Goal: Task Accomplishment & Management: Complete application form

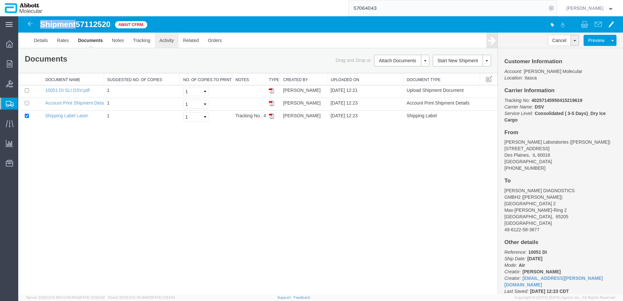
click at [163, 42] on link "Activity" at bounding box center [166, 41] width 23 height 16
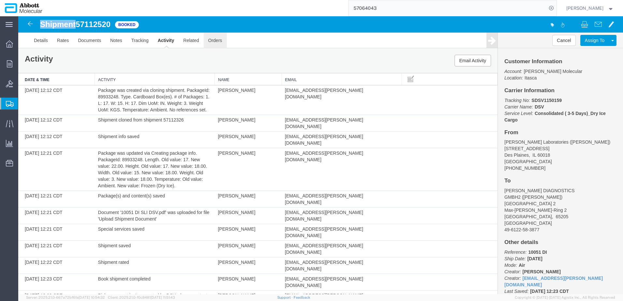
click at [215, 44] on link "Orders" at bounding box center [215, 41] width 23 height 16
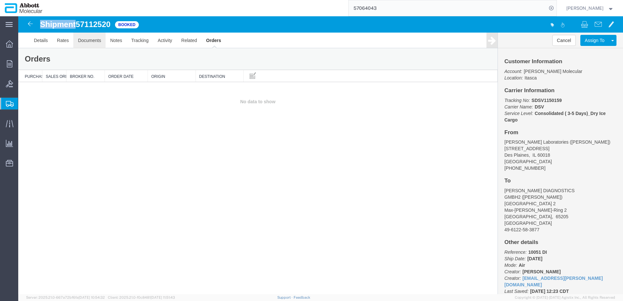
click at [97, 44] on link "Documents" at bounding box center [89, 41] width 32 height 16
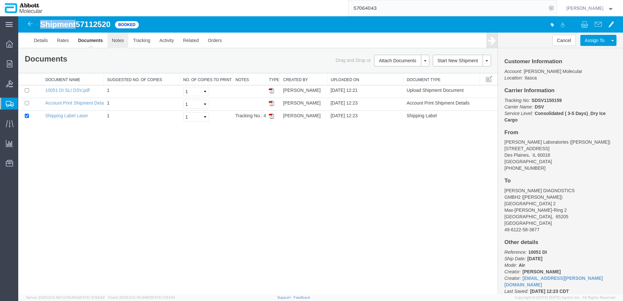
click at [117, 42] on link "Notes" at bounding box center [118, 41] width 21 height 16
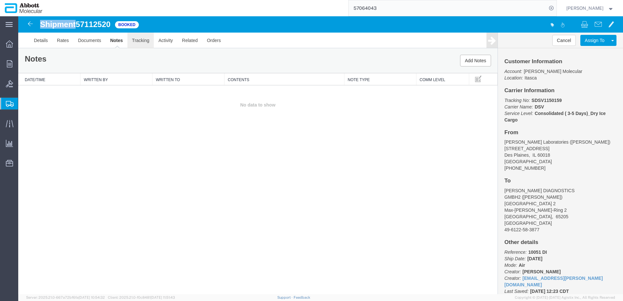
click at [138, 39] on link "Tracking" at bounding box center [140, 41] width 26 height 16
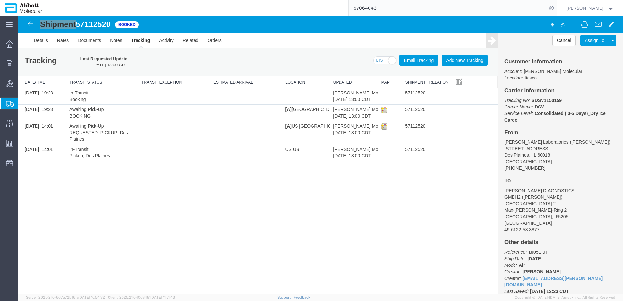
click at [0, 0] on span "Create from Template" at bounding box center [0, 0] width 0 height 0
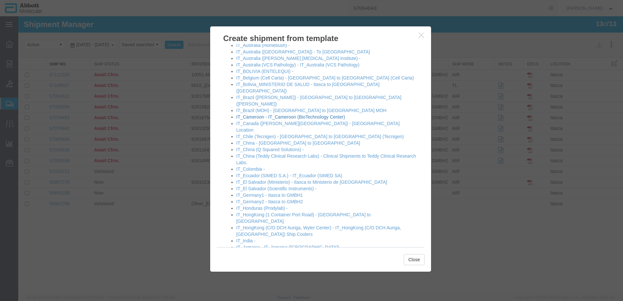
scroll to position [424, 0]
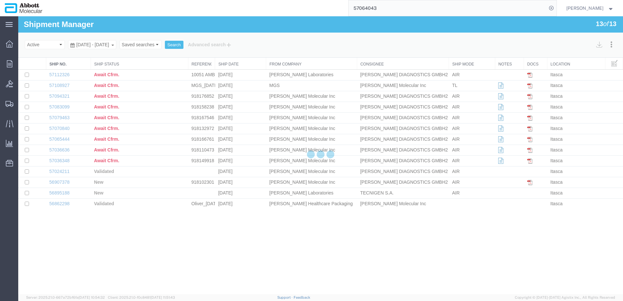
select select "48454"
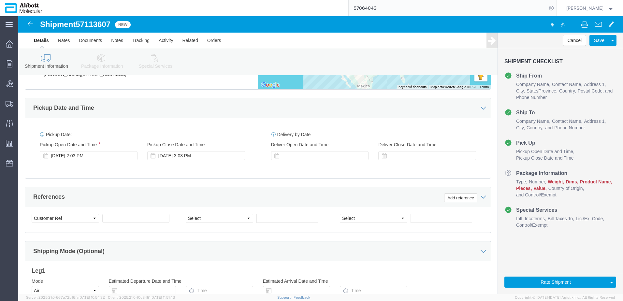
scroll to position [326, 0]
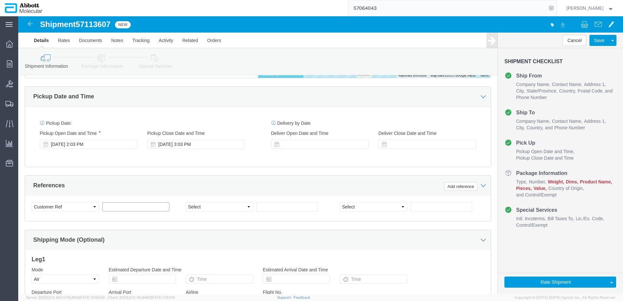
click input "text"
paste input "620825848"
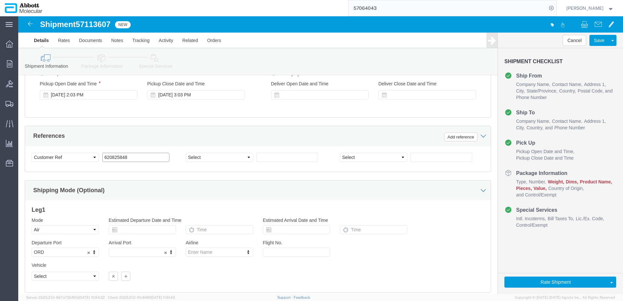
scroll to position [391, 0]
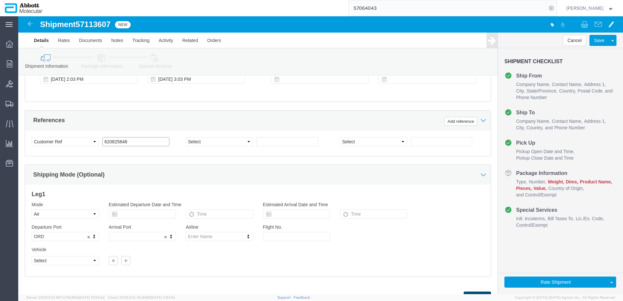
type input "620825848"
click button "Continue"
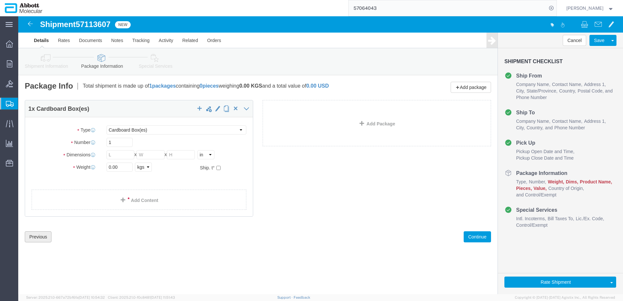
click button "Previous"
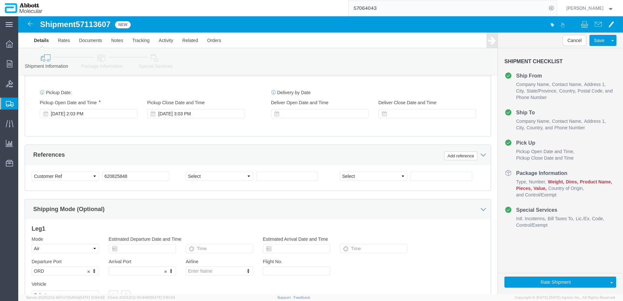
scroll to position [359, 0]
click select "Select Account Type Activity ID Airline Appointment Number ASN Batch Request # …"
click input "620825848"
select select "INVOICE"
paste input "620825848"
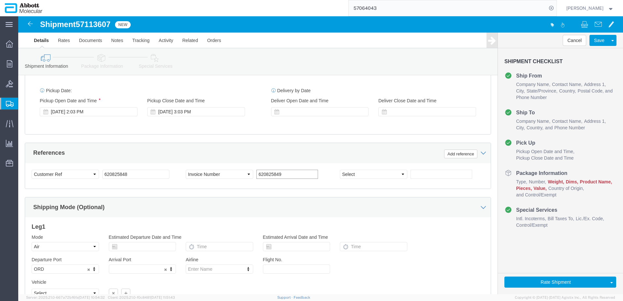
type input "620825849"
select select "INVOICE"
paste input "620825848"
type input "620825850"
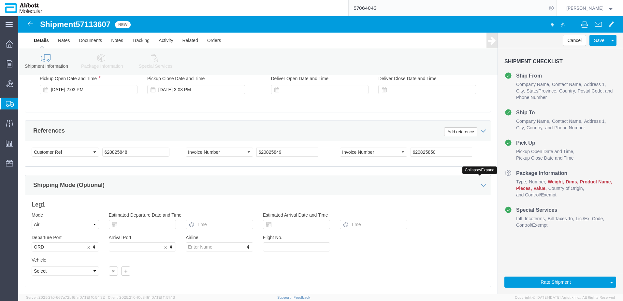
scroll to position [414, 0]
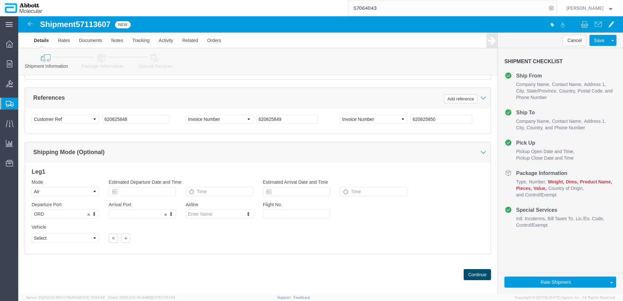
click button "Continue"
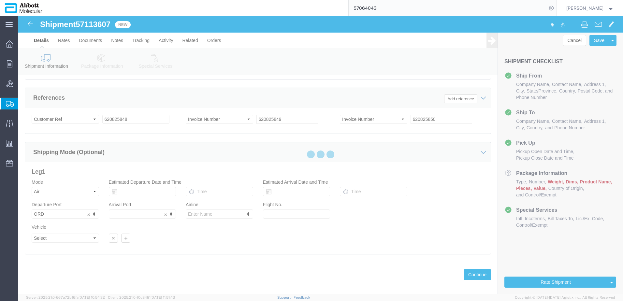
scroll to position [0, 0]
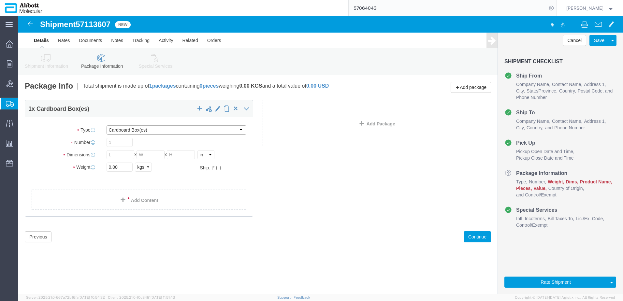
click select "Select Box (B) Box (C) Box (D) Cardboard Box(es) Crate (Instrument) Crate(s) En…"
select select "BOXD"
click select "Select Box (B) Box (C) Box (D) Cardboard Box(es) Crate (Instrument) Crate(s) En…"
type input "28.00"
type input "24.00"
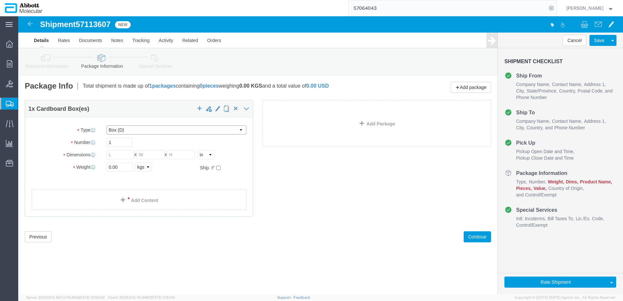
type input "21.00"
drag, startPoint x: 55, startPoint y: 126, endPoint x: 7, endPoint y: 126, distance: 48.9
click div "Number 1"
type input "4"
drag, startPoint x: 109, startPoint y: 148, endPoint x: 26, endPoint y: 147, distance: 82.2
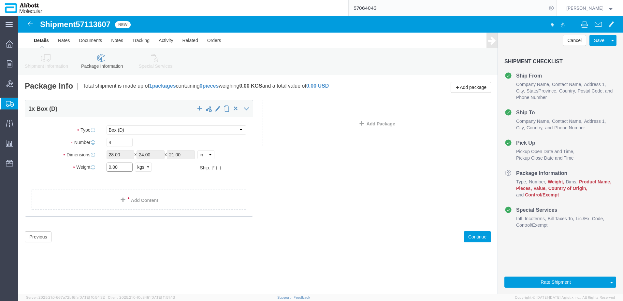
click div "Weight 0.00 Select kgs lbs Ship. t°"
type input "120"
click input "checkbox"
checkbox input "true"
drag, startPoint x: 97, startPoint y: 161, endPoint x: 98, endPoint y: 177, distance: 15.7
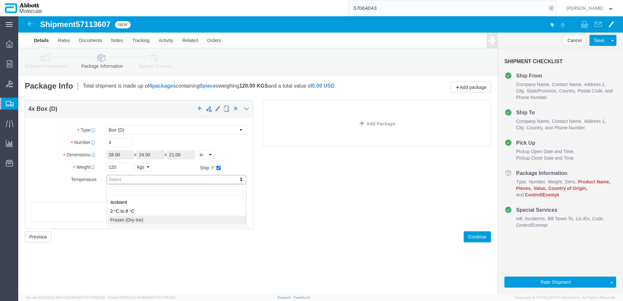
type input "FROZEN"
click link "Add Content"
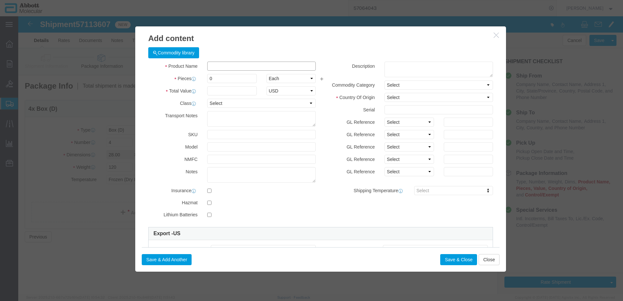
click input "text"
type input "04N6690"
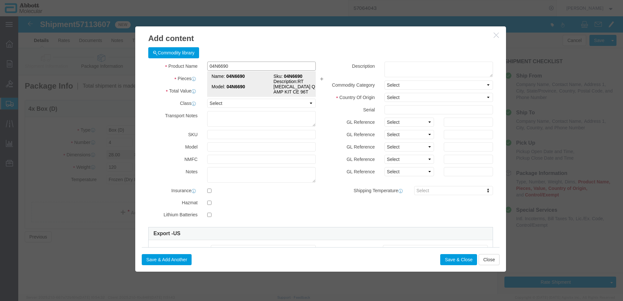
click td "Model: 04N6690"
type input "1"
select select
select select "US"
type input "3822190080"
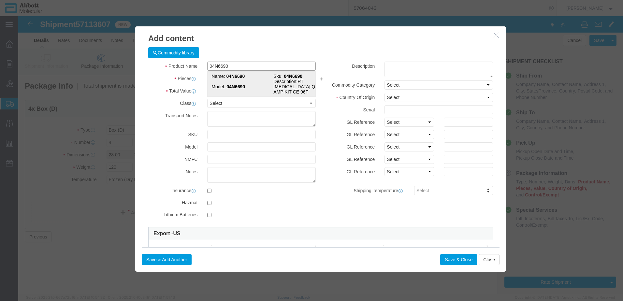
select select "BIS"
checkbox input "false"
type input "04N6690"
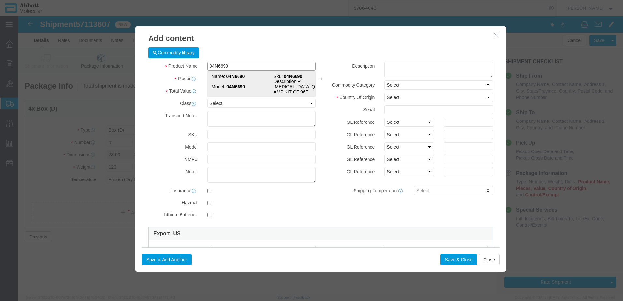
type textarea "RT [MEDICAL_DATA] QUAL AMP KIT CE 96T"
select select "NLR"
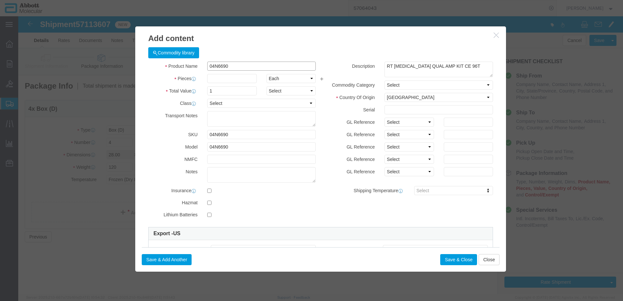
type input "04N6690"
type input "7"
drag, startPoint x: 398, startPoint y: 104, endPoint x: 397, endPoint y: 109, distance: 4.7
click select "Select Account Type Activity ID Airline Appointment Number ASN Batch Number Bil…"
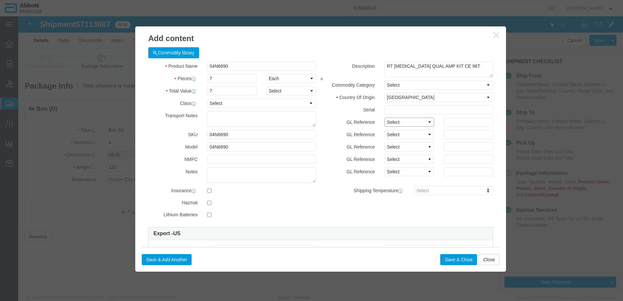
select select "BATCH_NUMBER"
click select "Select Account Type Activity ID Airline Appointment Number ASN Batch Number Bil…"
type input "418180"
click button "Save & Add Another"
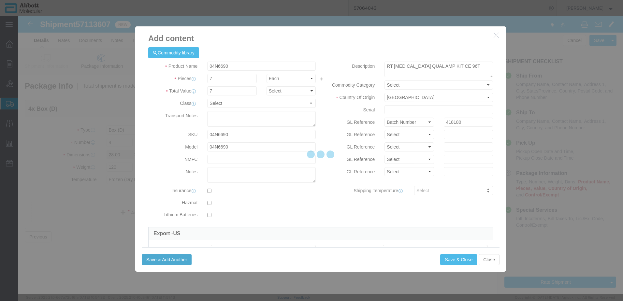
select select "EA"
select select
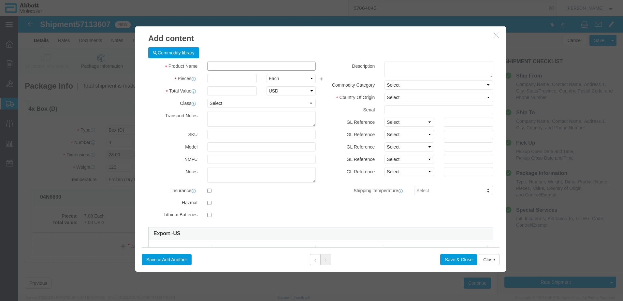
click input "text"
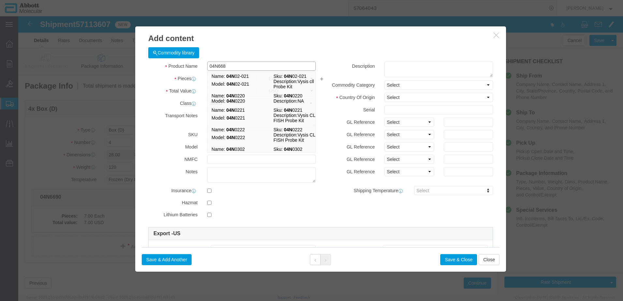
type input "04N6680"
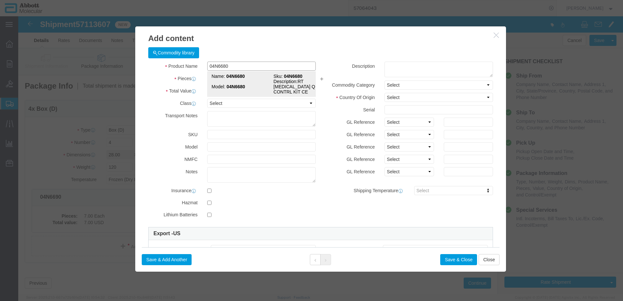
click strong "04N6680"
type input "1"
select select
select select "US"
type input "3822190080"
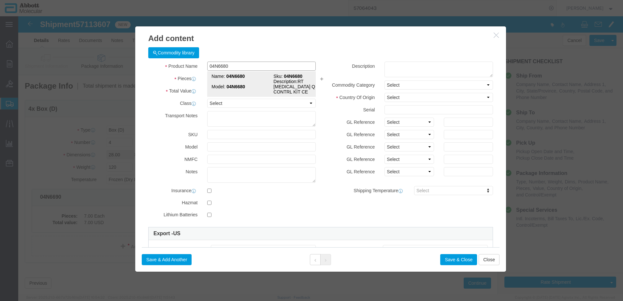
select select "BIS"
checkbox input "false"
type input "04N6680"
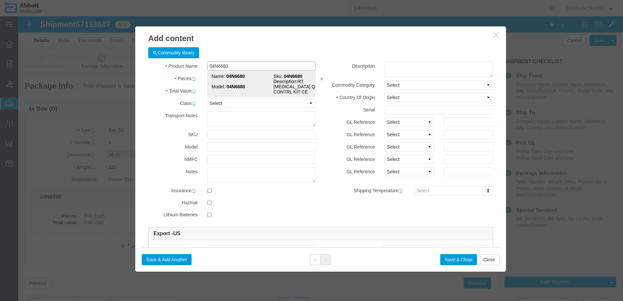
type textarea "RT [MEDICAL_DATA] QUAL CONTRL KIT CE"
select select "NLR"
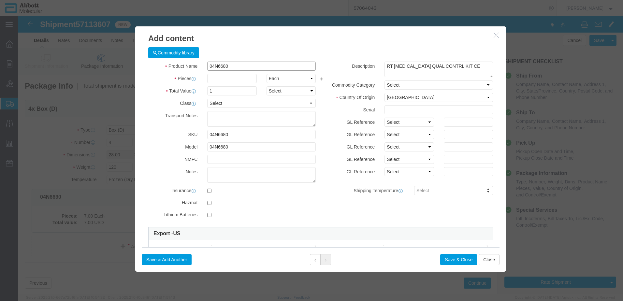
type input "04N6680"
type input "1"
drag, startPoint x: 385, startPoint y: 104, endPoint x: 385, endPoint y: 112, distance: 7.5
click select "Select Account Type Activity ID Airline Appointment Number ASN Batch Number Bil…"
select select "BATCH_NUMBER"
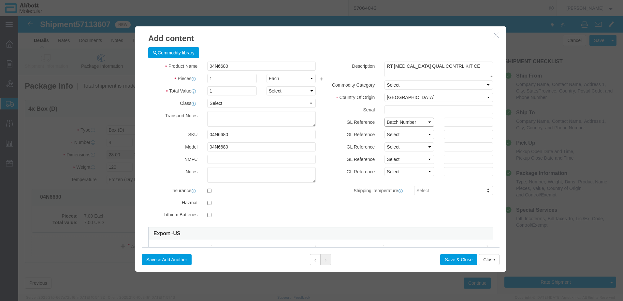
click select "Select Account Type Activity ID Airline Appointment Number ASN Batch Number Bil…"
type input "413918"
click button "Save & Add Another"
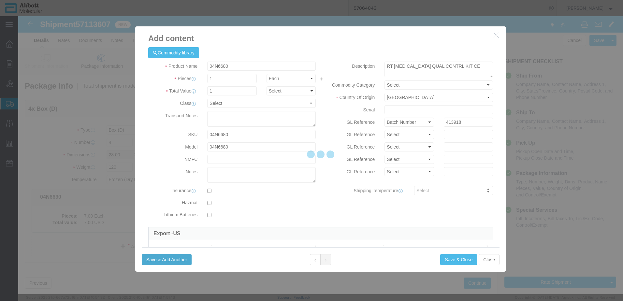
select select "EA"
select select
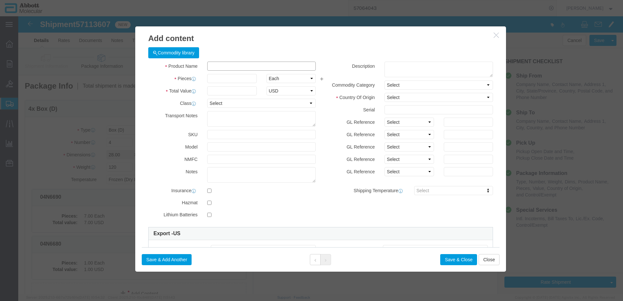
click input "text"
type input "02G3190"
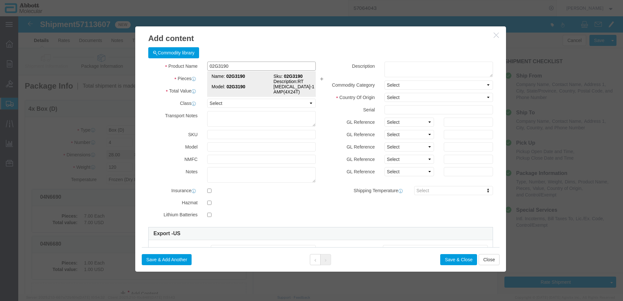
click strong "02G3190"
type input "1"
select select
select select "US"
type input "3822190080"
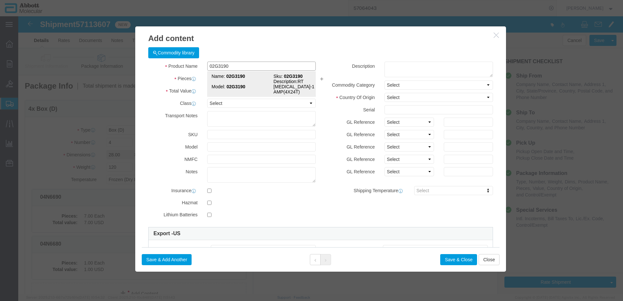
select select "BIS"
checkbox input "false"
type input "02G3190"
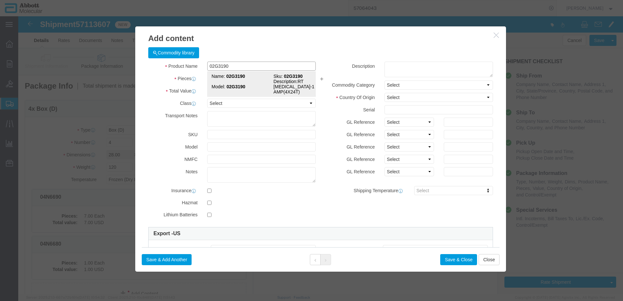
type textarea "RT [MEDICAL_DATA]-1 AMP(4X24T)"
select select "NLR"
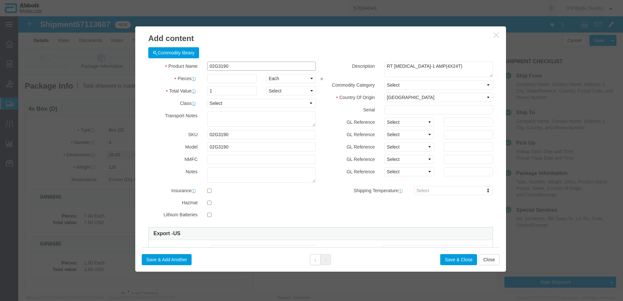
type input "02G3190"
type input "61"
click select "Select Account Type Activity ID Airline Appointment Number ASN Batch Number Bil…"
select select "BATCH_NUMBER"
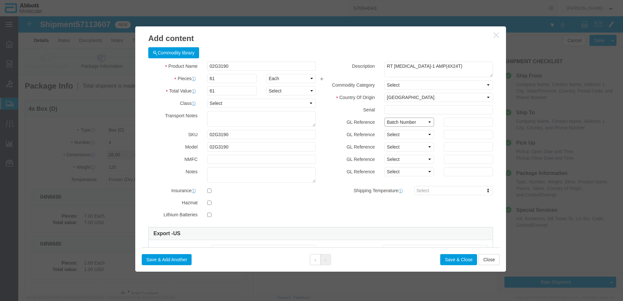
click select "Select Account Type Activity ID Airline Appointment Number ASN Batch Number Bil…"
type input "415820"
click button "Save & Add Another"
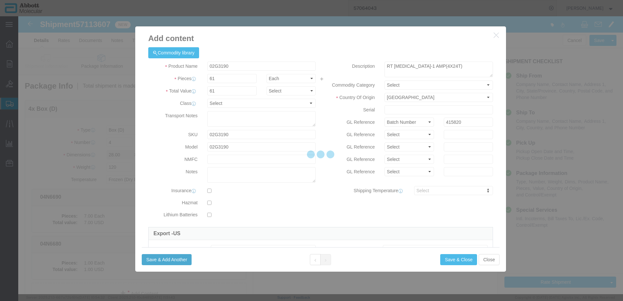
select select "EA"
select select
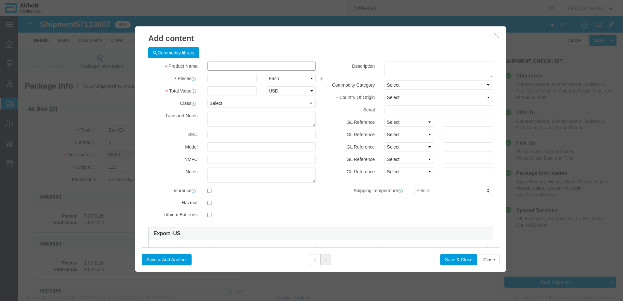
click input "text"
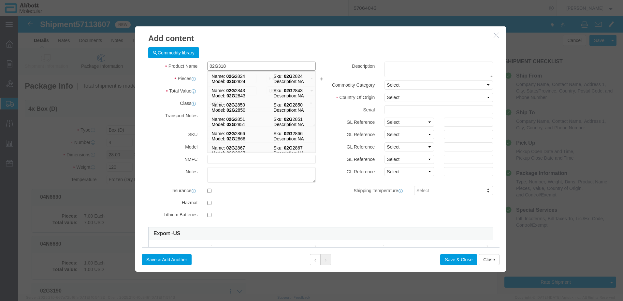
type input "02G3180"
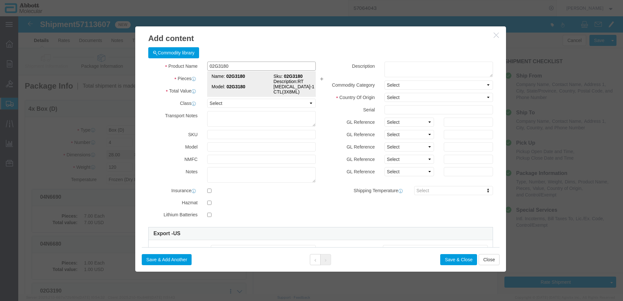
click strong "02G3180"
type input "1"
select select
select select "US"
type input "3822190080"
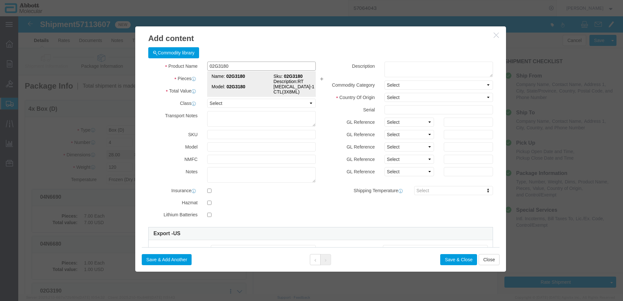
select select "BIS"
checkbox input "false"
type input "02G3180"
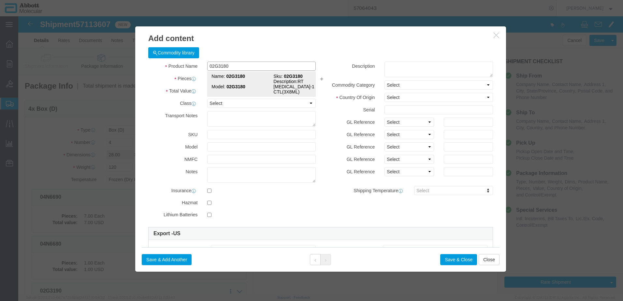
type textarea "RT [MEDICAL_DATA]-1 CTL(3X8ML)"
select select "NLR"
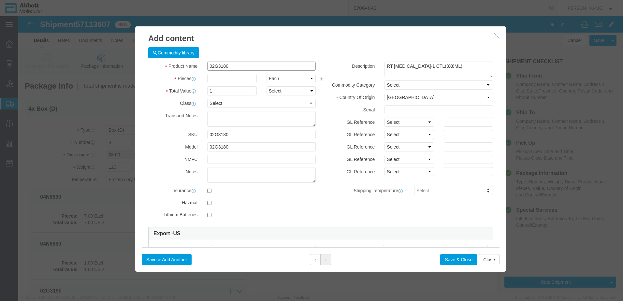
type input "02G3180"
type input "9"
click select "Select Account Type Activity ID Airline Appointment Number ASN Batch Number Bil…"
select select "BATCH_NUMBER"
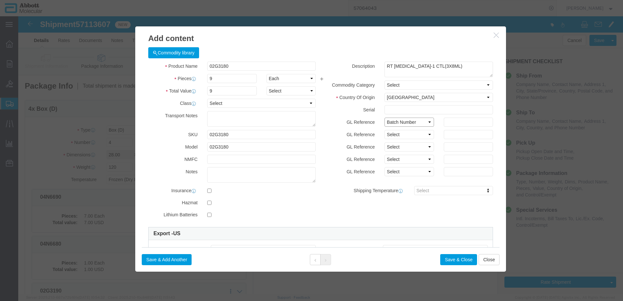
click select "Select Account Type Activity ID Airline Appointment Number ASN Batch Number Bil…"
type input "417339"
click button "Save & Add Another"
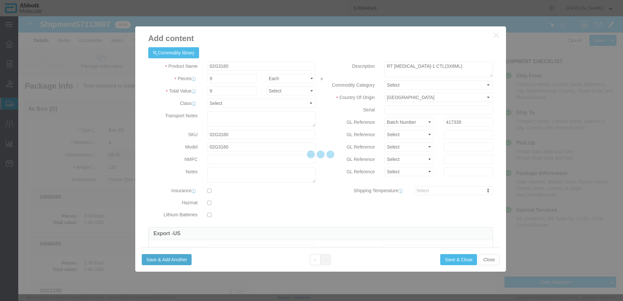
select select "EA"
select select
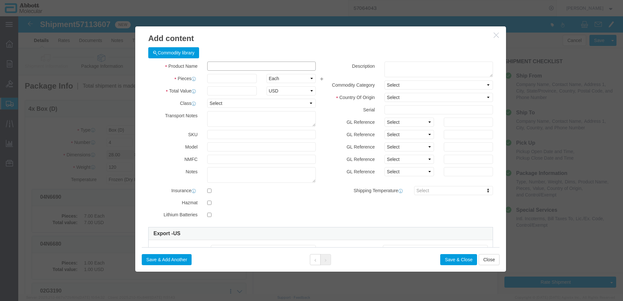
click input "text"
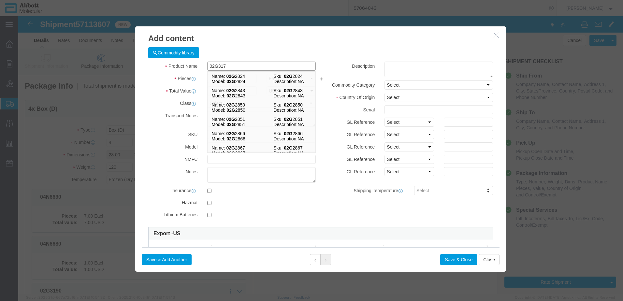
type input "02G3170"
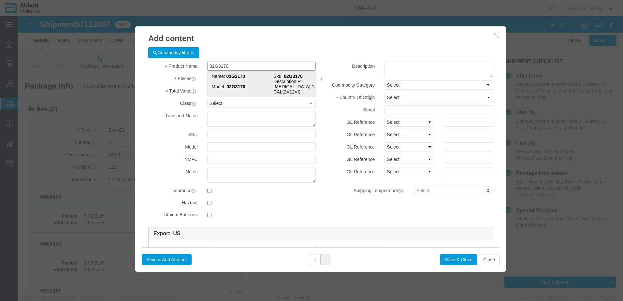
click strong "02G3170"
type input "1"
select select "USD"
select select "US"
type input "3822190080"
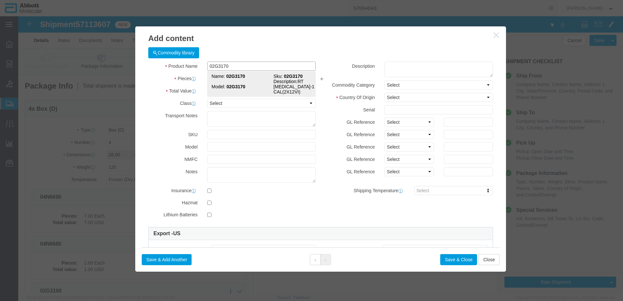
type input "EAR99"
select select "BIS"
type input "02G3170"
type textarea "RT [MEDICAL_DATA]-1 CAL(2X12VI)"
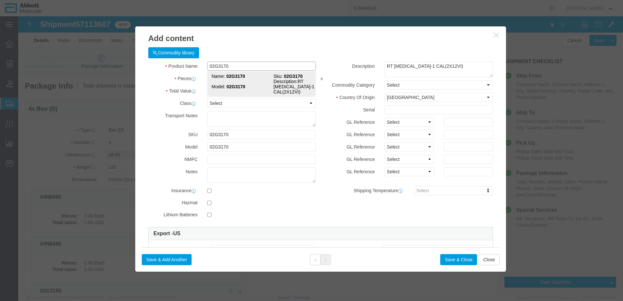
select select "NLR"
type input "02G3170"
type input "3"
click select "Select Account Type Activity ID Airline Appointment Number ASN Batch Number Bil…"
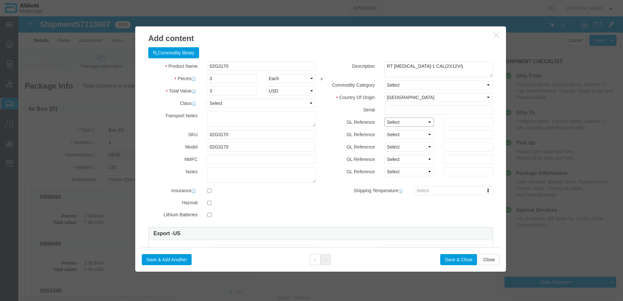
select select "BATCH_NUMBER"
click select "Select Account Type Activity ID Airline Appointment Number ASN Batch Number Bil…"
type input "414804"
drag, startPoint x: 153, startPoint y: 244, endPoint x: 12, endPoint y: 255, distance: 141.9
click button "Save & Add Another"
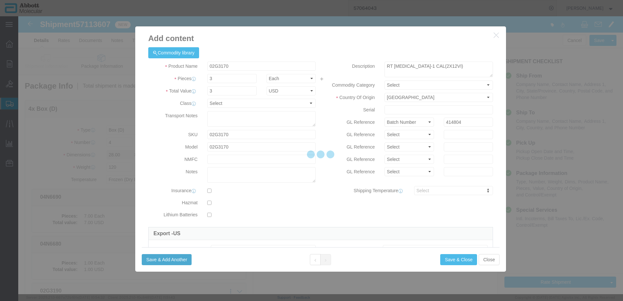
select select "EA"
select select
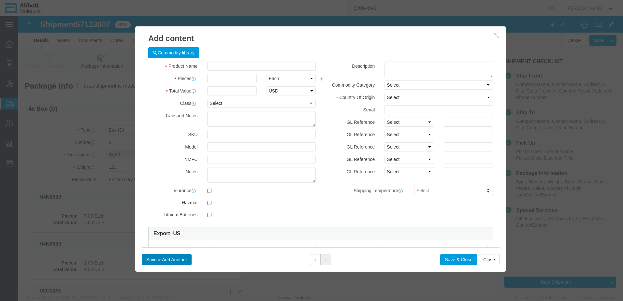
select select "USD"
click input "text"
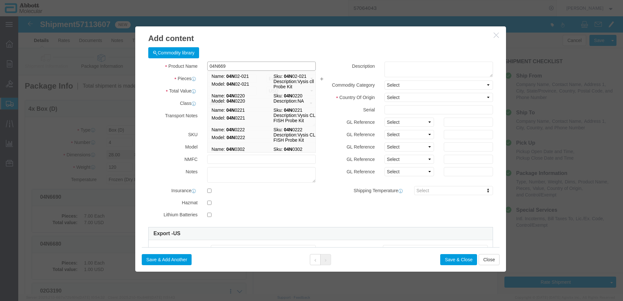
type input "04N6690"
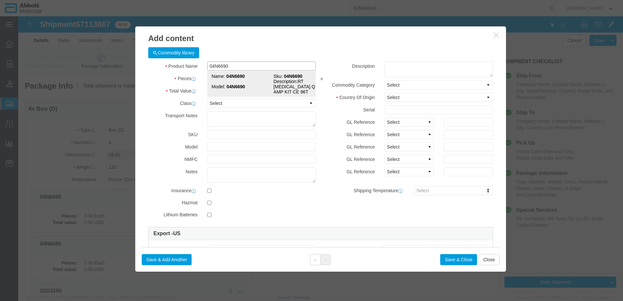
click strong "04N6690"
type input "1"
select select
select select "US"
type input "3822190080"
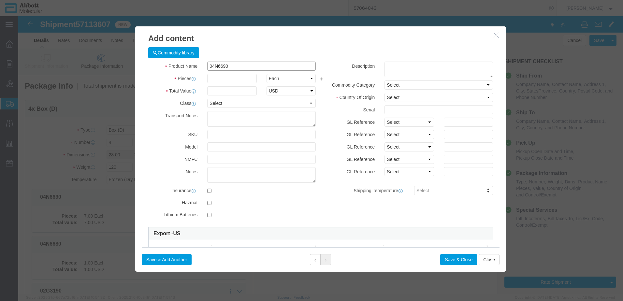
select select "BIS"
select select "NLR"
checkbox input "false"
type input "04N6690"
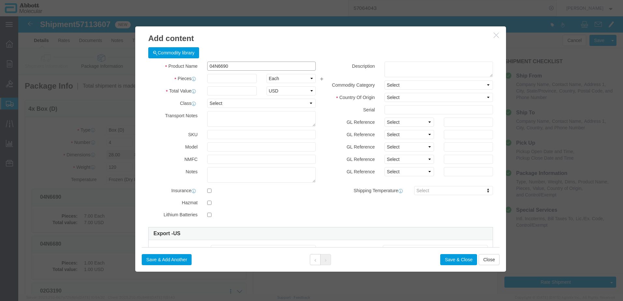
type input "04N6690"
type textarea "RT [MEDICAL_DATA] QUAL AMP KIT CE 96T"
type input "04N6690"
type input "1"
click select "Select Account Type Activity ID Airline Appointment Number ASN Batch Number Bil…"
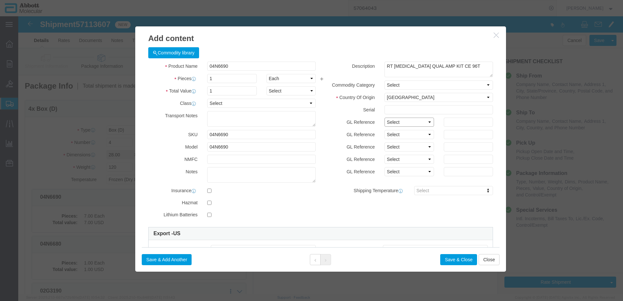
select select "BATCH_NUMBER"
click select "Select Account Type Activity ID Airline Appointment Number ASN Batch Number Bil…"
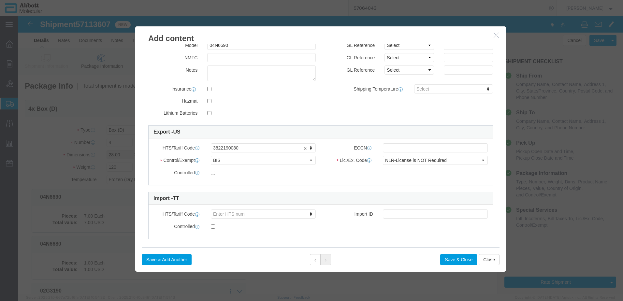
scroll to position [108, 0]
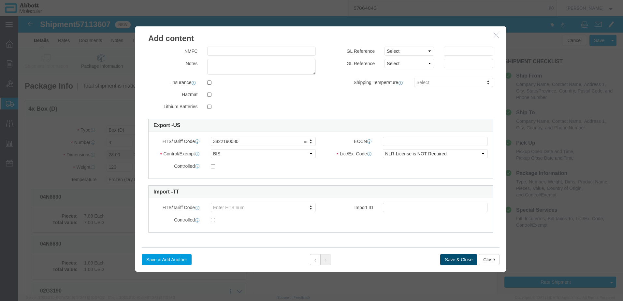
type input "418180"
click button "Save & Close"
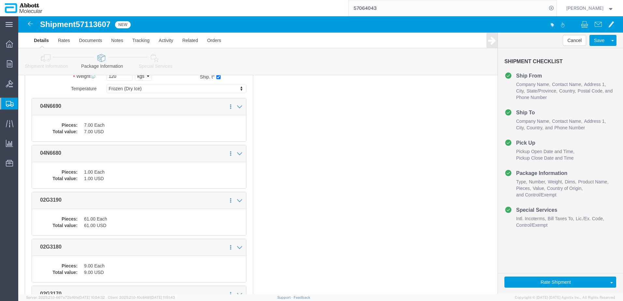
scroll to position [249, 0]
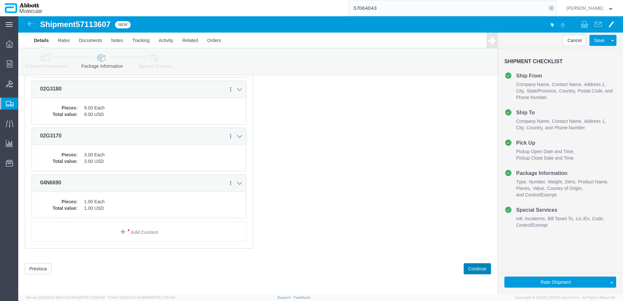
drag, startPoint x: 452, startPoint y: 256, endPoint x: 297, endPoint y: 221, distance: 158.6
click button "Continue"
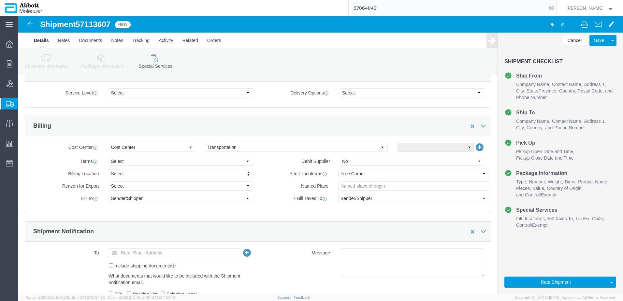
scroll to position [870, 0]
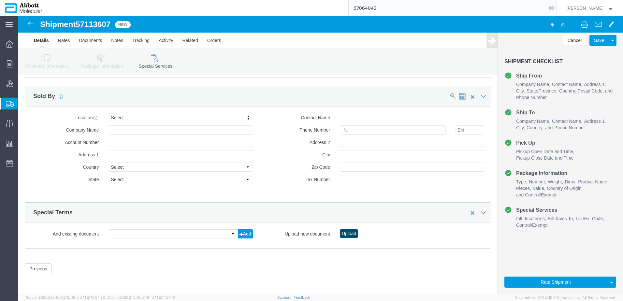
click button "Upload"
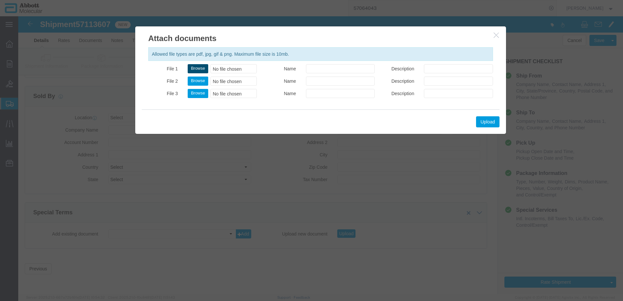
click button "Browse"
type input "C:\fakepath\620825848 SLI DSV.pdf"
click button "Upload"
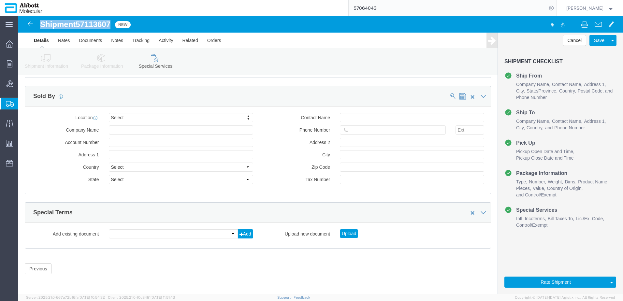
drag, startPoint x: 24, startPoint y: 7, endPoint x: 96, endPoint y: 10, distance: 71.5
click div "Shipment 57113607 New"
copy h1 "Shipment 57113607"
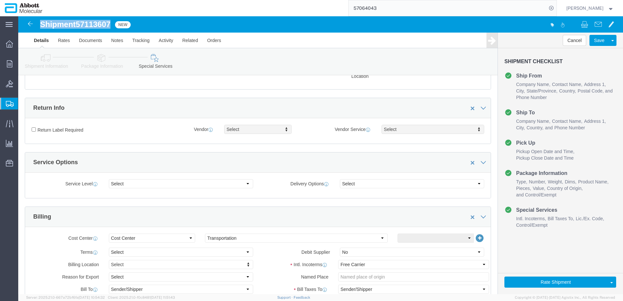
scroll to position [152, 0]
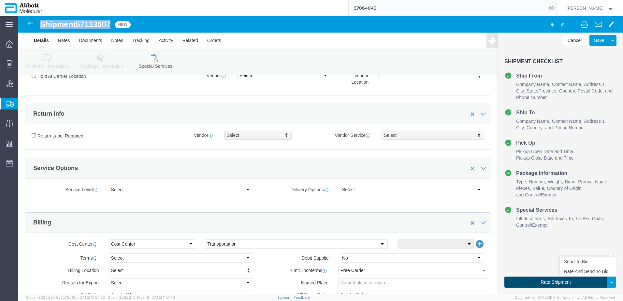
click button "Rate Shipment"
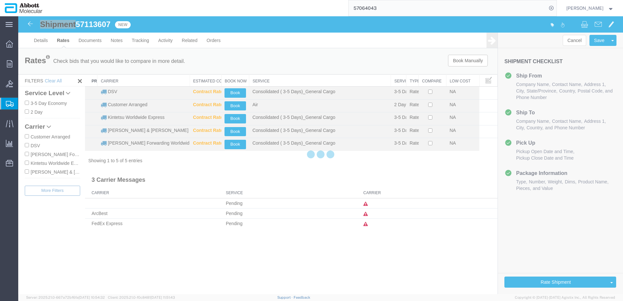
scroll to position [0, 0]
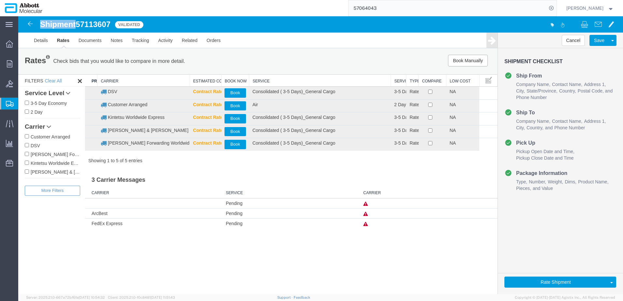
click at [27, 146] on input "DSV" at bounding box center [27, 145] width 4 height 4
checkbox input "true"
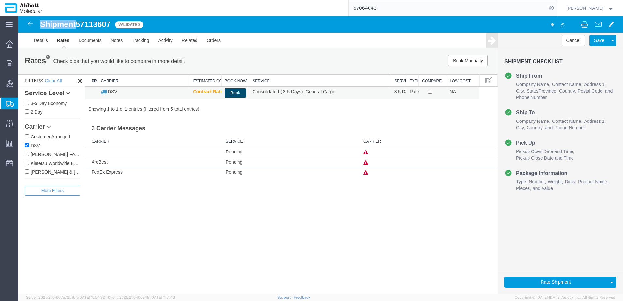
click at [233, 93] on button "Book" at bounding box center [235, 92] width 21 height 9
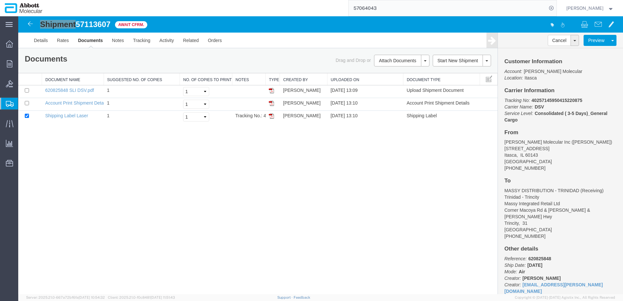
click at [0, 0] on span "Create from Template" at bounding box center [0, 0] width 0 height 0
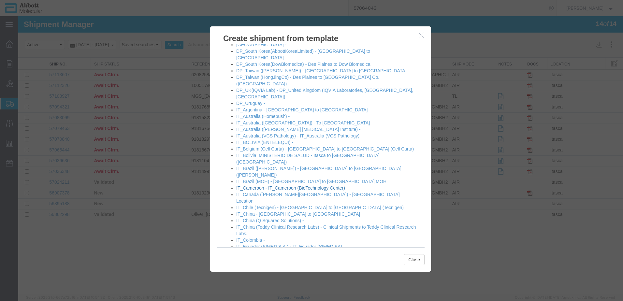
scroll to position [293, 0]
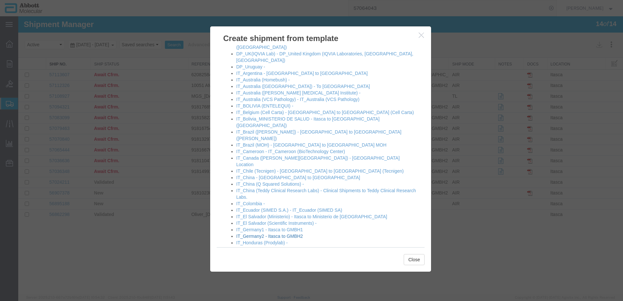
click at [255, 234] on link "IT_Germany2 - Itasca to GMBH2" at bounding box center [269, 236] width 67 height 5
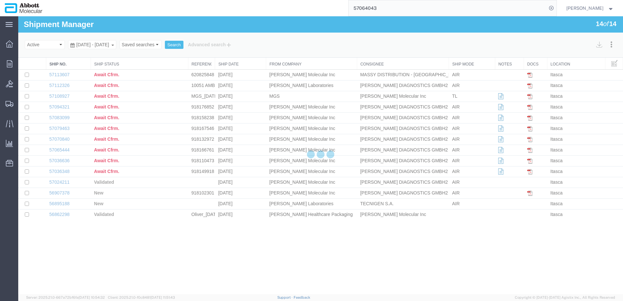
select select "48454"
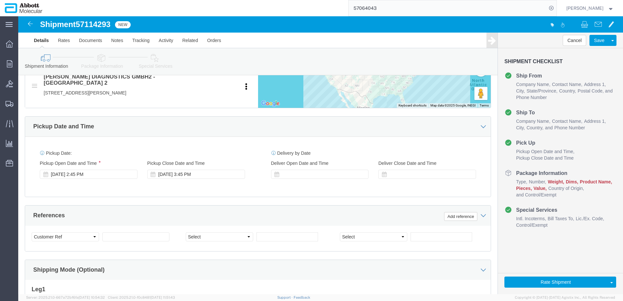
scroll to position [293, 0]
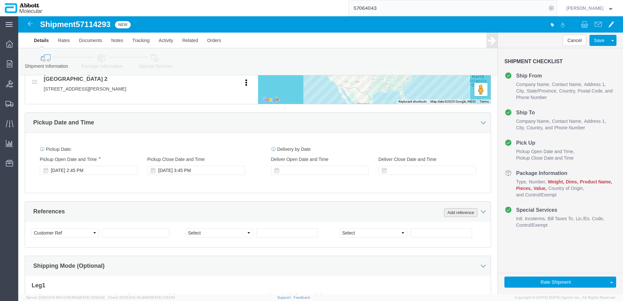
click button "Add reference"
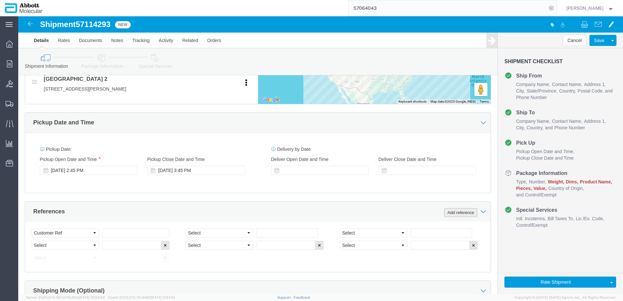
click button "Add reference"
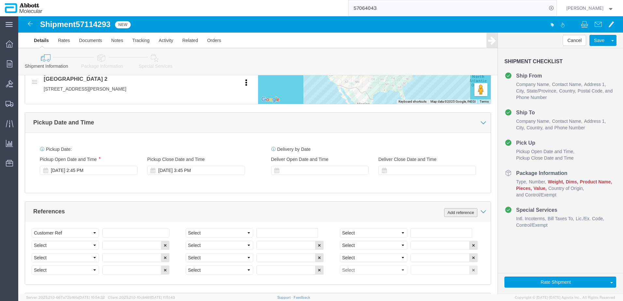
click button "Add reference"
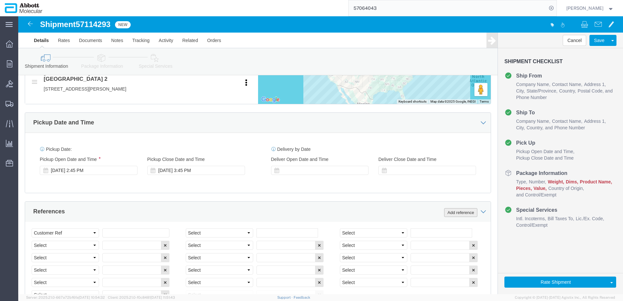
click button "Add reference"
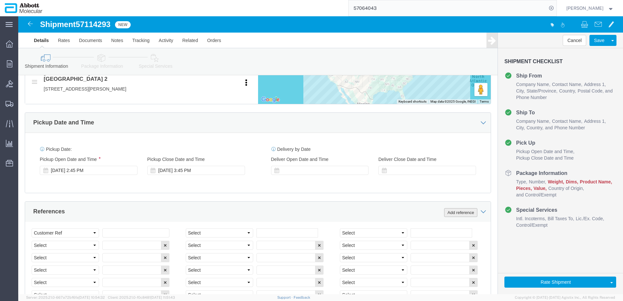
click button "Add reference"
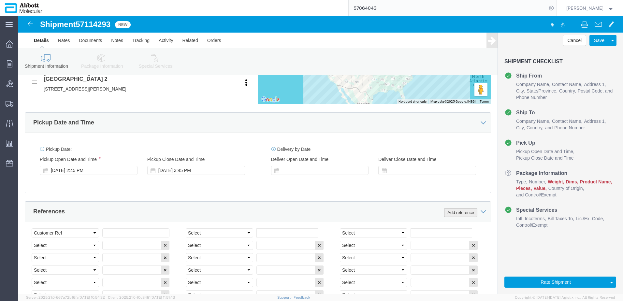
click button "Add reference"
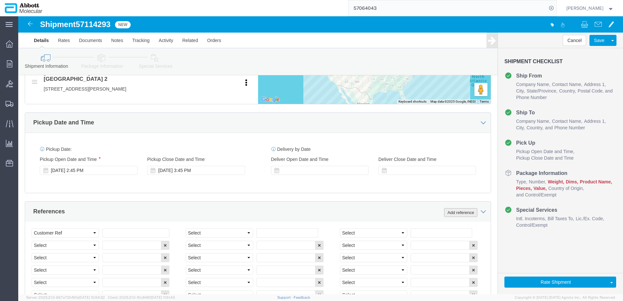
click button "Add reference"
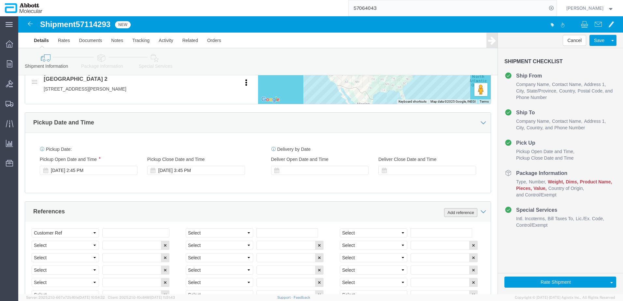
click button "Add reference"
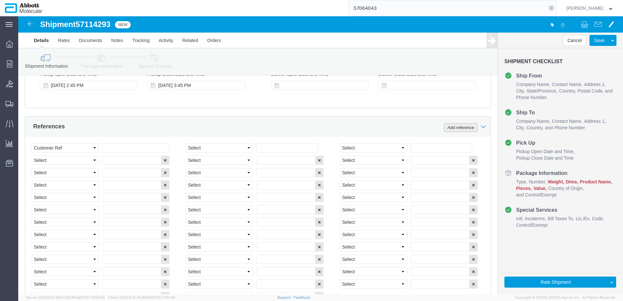
scroll to position [391, 0]
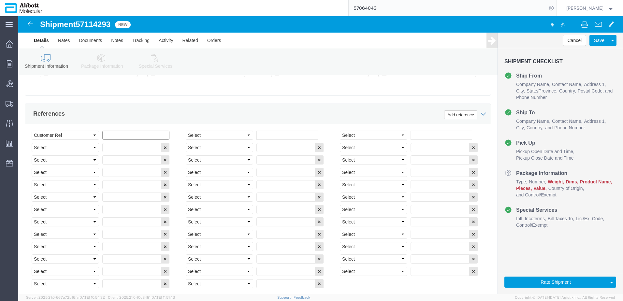
click input "text"
paste input "918161979"
type input "918161979"
select select "INVOICE"
drag, startPoint x: 120, startPoint y: 116, endPoint x: -20, endPoint y: 123, distance: 139.4
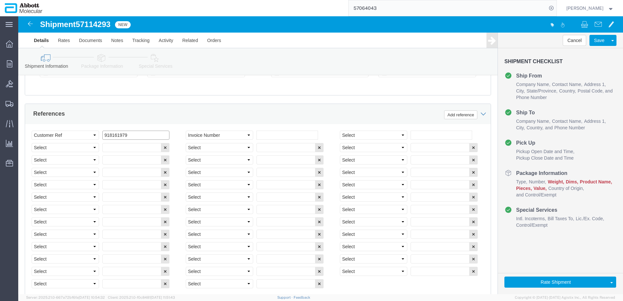
click html "Shipment 57114293 New Details Rates Documents Notes Tracking Activity Related O…"
paste input "918161979"
type input "918161980"
click input "918161980"
select select "INVOICE"
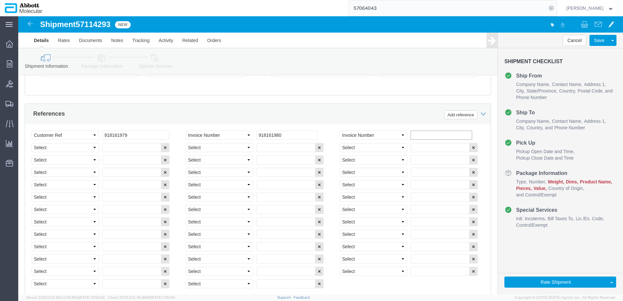
paste input "918161980"
type input "918161981"
select select "INVOICE"
paste input "918161980"
type input "918161982"
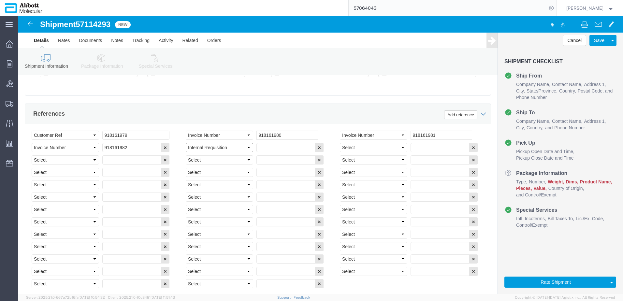
select select "INVOICE"
paste input "918161980"
type input "918161983"
select select "INVOICE"
paste input "918161980"
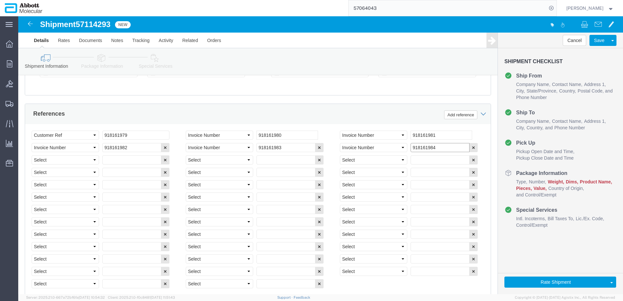
type input "918161984"
paste input "918161980"
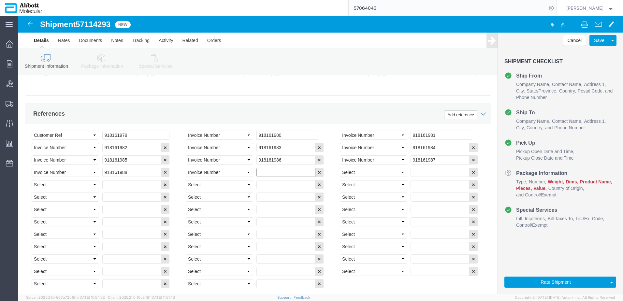
paste input "918161980"
paste input "918161990"
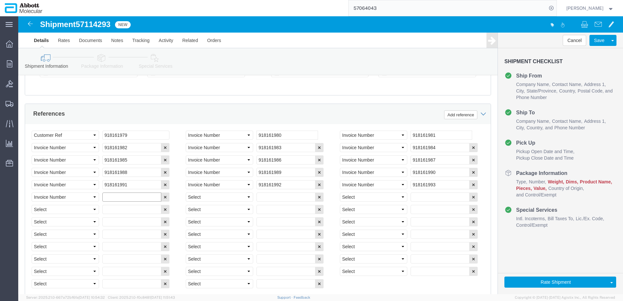
paste input "918161990"
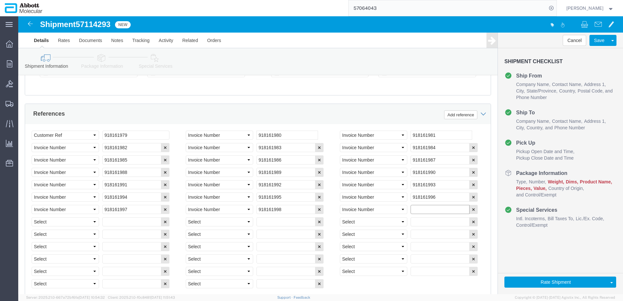
paste input "918161990"
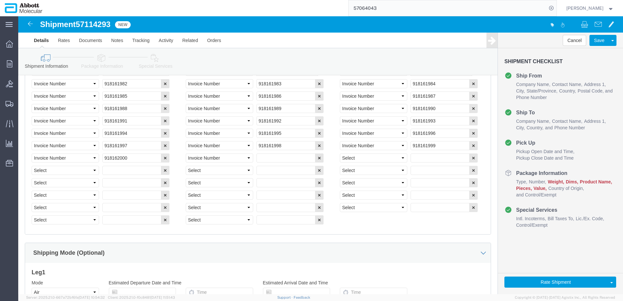
scroll to position [456, 0]
click input "text"
paste input "918179301"
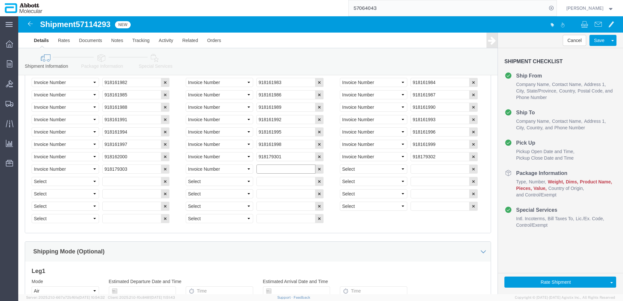
paste input "918179301"
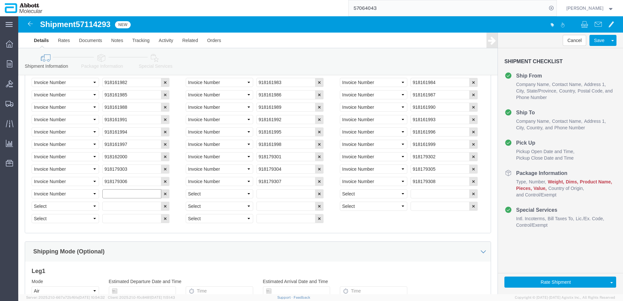
paste input "918179301"
paste input "918179310"
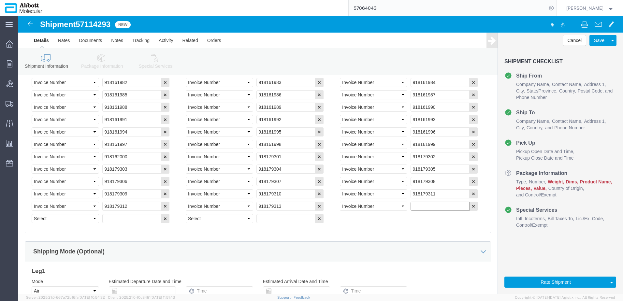
paste input "918179310"
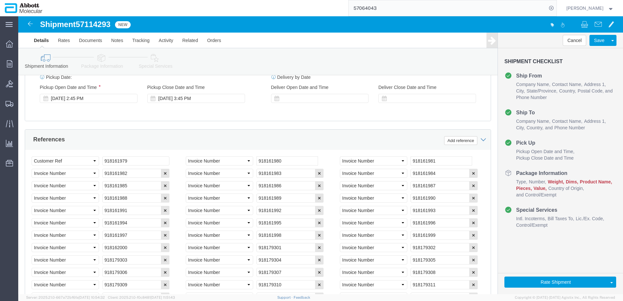
scroll to position [359, 0]
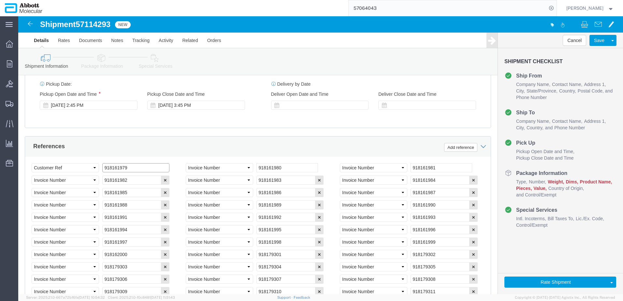
drag, startPoint x: 115, startPoint y: 146, endPoint x: 24, endPoint y: 144, distance: 91.0
click div "Please fix the following errors Ship From Location Location Itasca Select My Pr…"
click div "References Add reference"
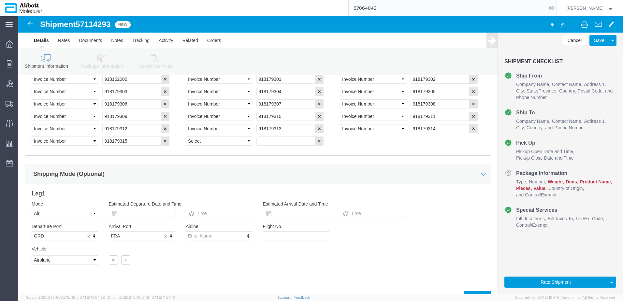
scroll to position [556, 0]
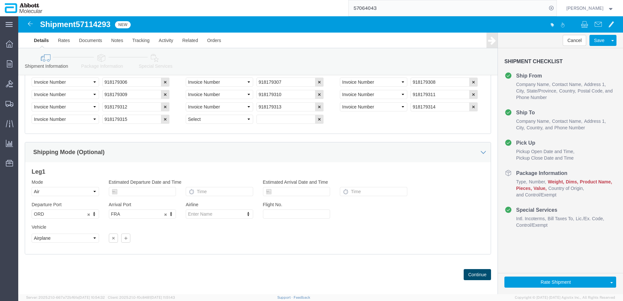
click button "Continue"
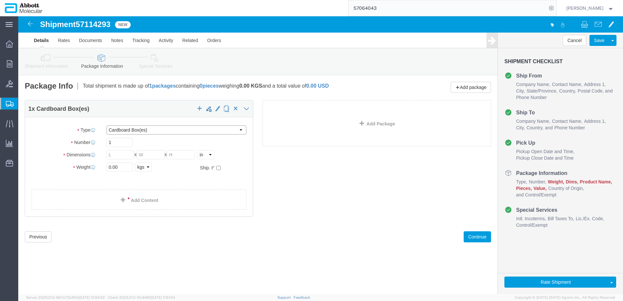
click select "Select Box (B) Box (C) Box (D) Cardboard Box(es) Crate (Instrument) Crate(s) En…"
click input "checkbox"
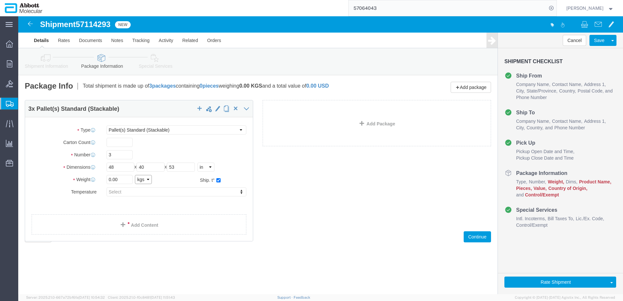
click select "Select kgs lbs"
click link "Add Package"
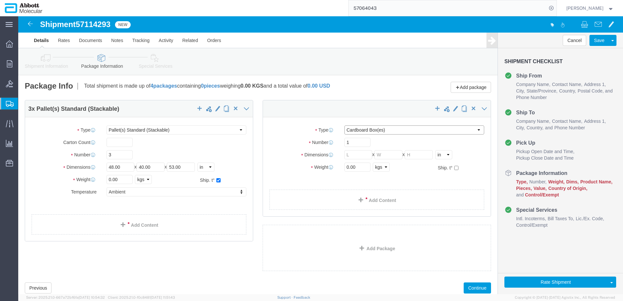
click select "Select Box (B) Box (C) Box (D) Cardboard Box(es) Crate (Instrument) Crate(s) En…"
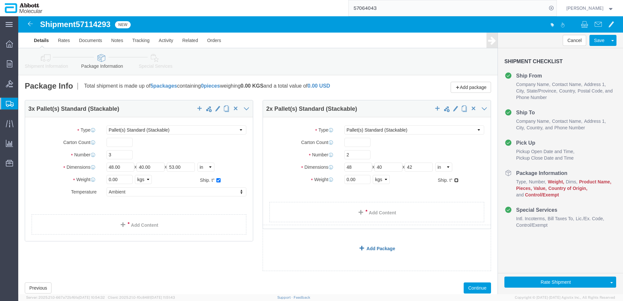
click input "checkbox"
drag, startPoint x: 339, startPoint y: 163, endPoint x: 313, endPoint y: 163, distance: 26.1
click div "Weight 0.00 Select kgs lbs Ship. t°"
click input "0.00"
click link "Add Content"
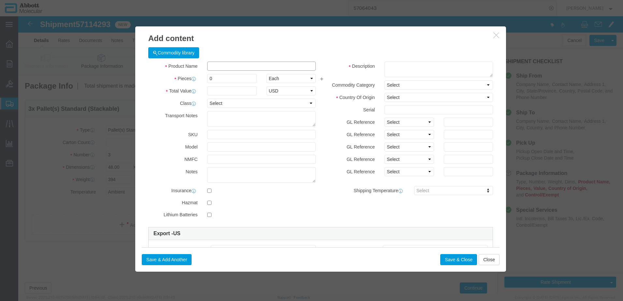
click input "text"
drag, startPoint x: 231, startPoint y: 48, endPoint x: -11, endPoint y: 69, distance: 243.5
click html "Shipment 57114293 New Details Rates Documents Notes Tracking Activity Related O…"
click button "Close"
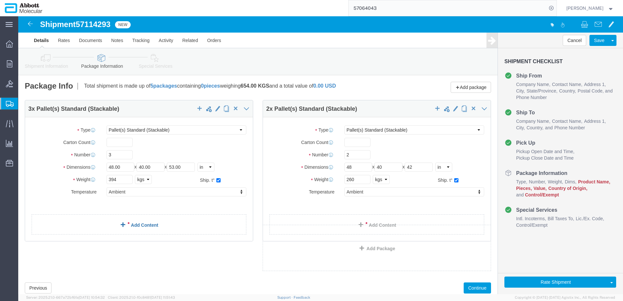
click link "Add Content"
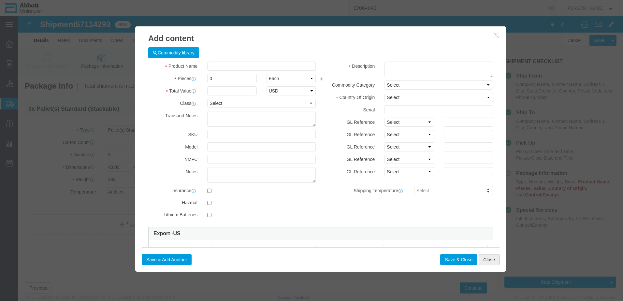
click button "Close"
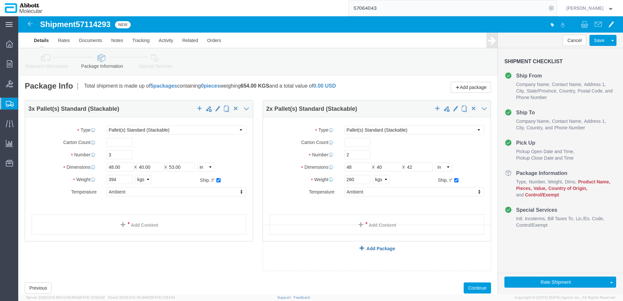
click link "Add Package"
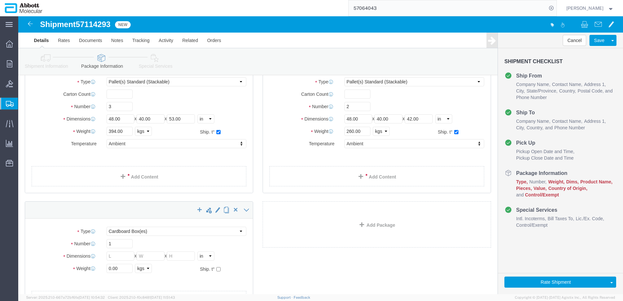
scroll to position [65, 0]
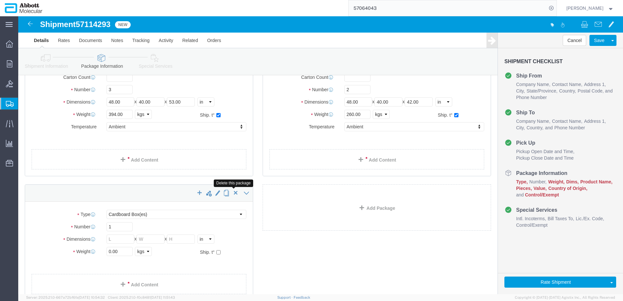
click span "button"
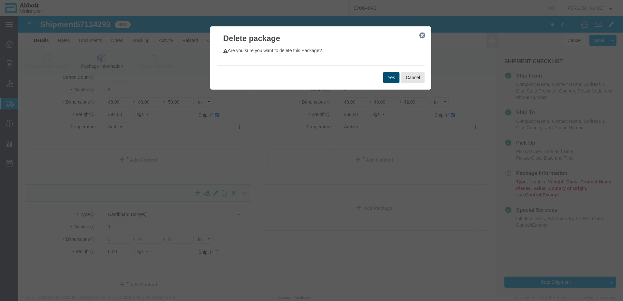
click button "Yes"
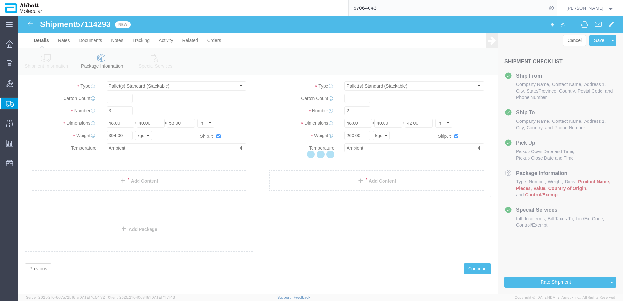
scroll to position [0, 0]
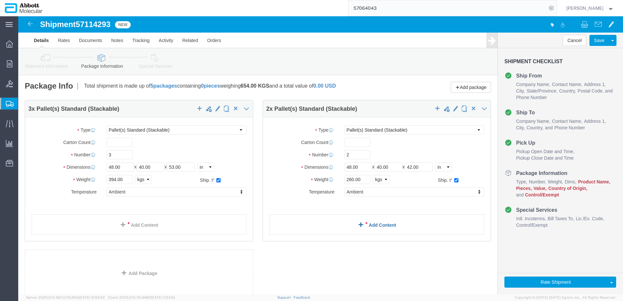
click link "Add Content"
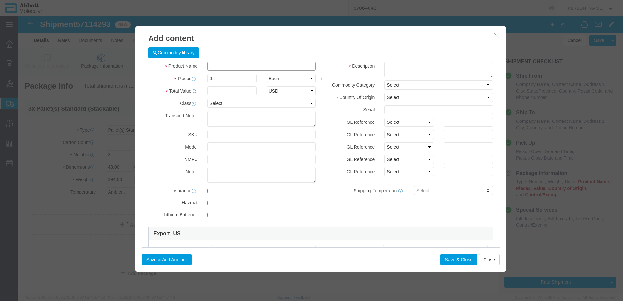
click input "text"
paste input "[PHONE_NUMBER]"
click textarea
paste textarea "[PHONE_NUMBER]"
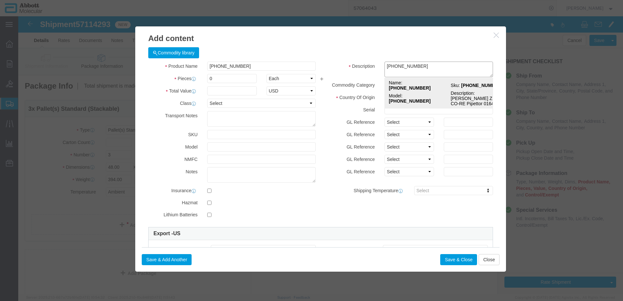
click strong "[PHONE_NUMBER]"
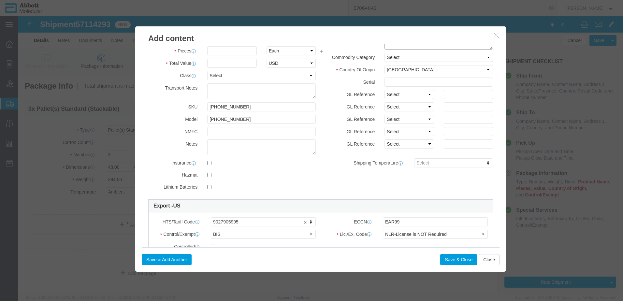
scroll to position [10, 0]
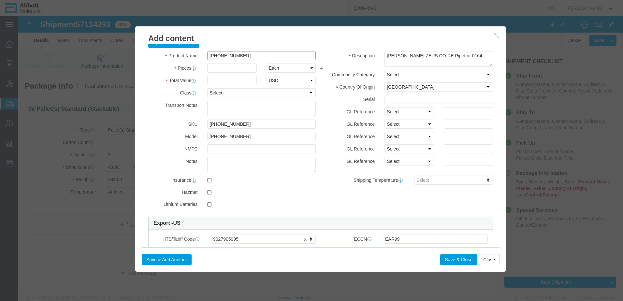
click input "[PHONE_NUMBER]"
click select "Select Account Type Activity ID Airline Appointment Number ASN Batch Number Bil…"
click input "text"
click button "Save & Add Another"
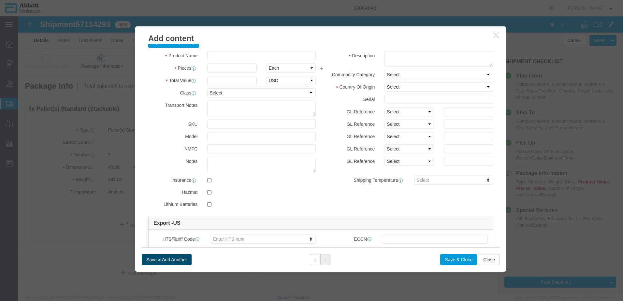
scroll to position [0, 0]
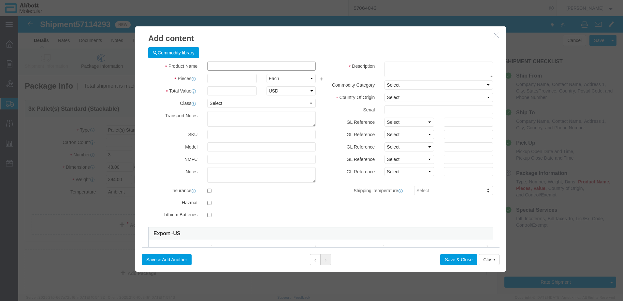
click input "text"
paste input "[PHONE_NUMBER]"
click textarea
paste textarea "[PHONE_NUMBER]"
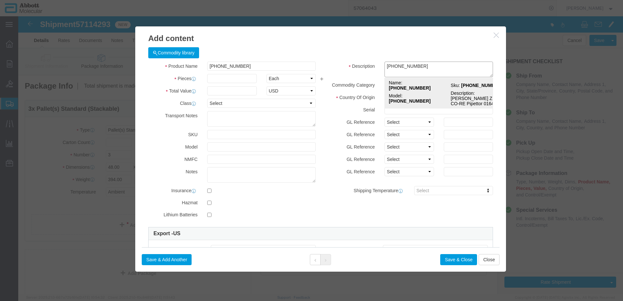
click strong "[PHONE_NUMBER]"
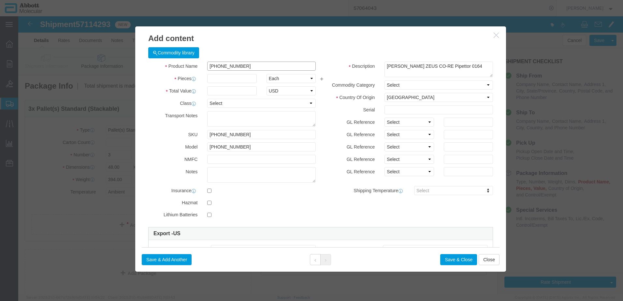
click input "[PHONE_NUMBER]"
click select "Select Account Type Activity ID Airline Appointment Number ASN Batch Number Bil…"
drag, startPoint x: 437, startPoint y: 104, endPoint x: 369, endPoint y: 113, distance: 68.4
click div "GL Reference Select Account Type Activity ID Airline Appointment Number ASN Bat…"
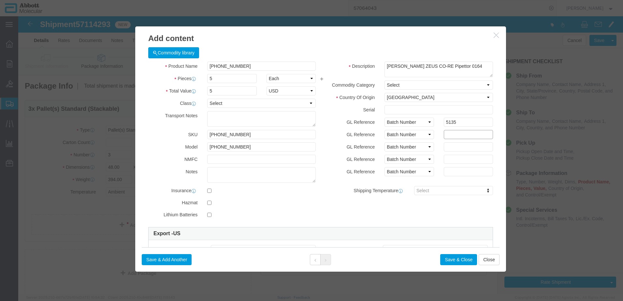
click input "text"
click button "Save & Add Another"
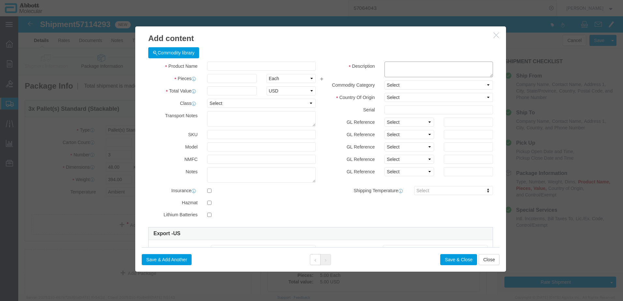
click textarea
paste textarea "[PHONE_NUMBER]"
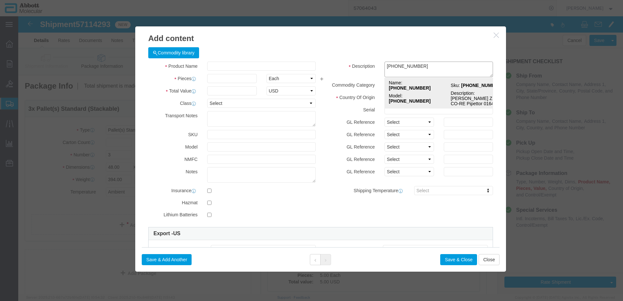
click strong "[PHONE_NUMBER]"
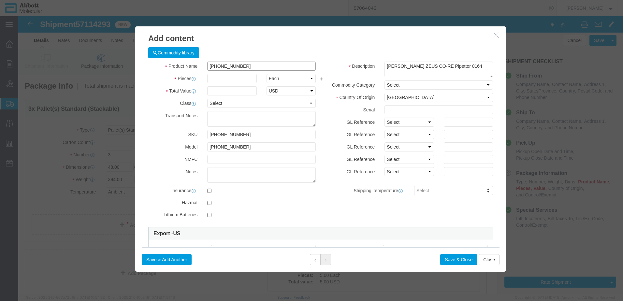
click input "[PHONE_NUMBER]"
click select "Select Account Type Activity ID Airline Appointment Number ASN Batch Number Bil…"
drag, startPoint x: 438, startPoint y: 105, endPoint x: 376, endPoint y: 111, distance: 61.6
click div "GL Reference Select Account Type Activity ID Airline Appointment Number ASN Bat…"
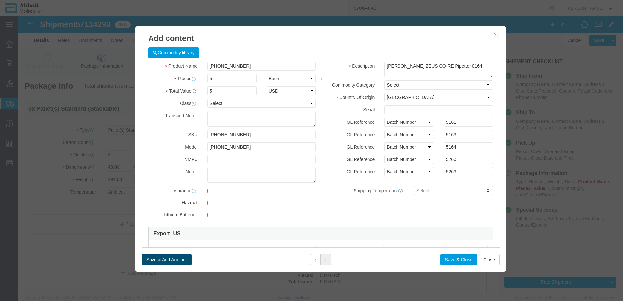
click button "Save & Add Another"
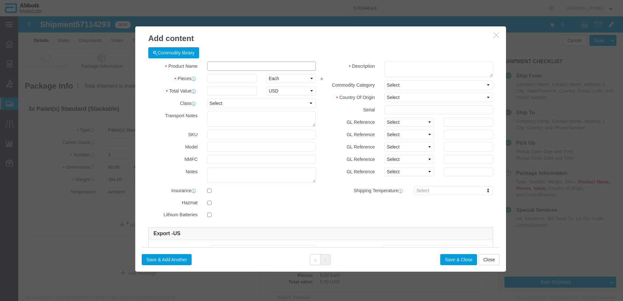
click input "text"
paste input "[PHONE_NUMBER]"
click textarea
paste textarea "[PHONE_NUMBER]"
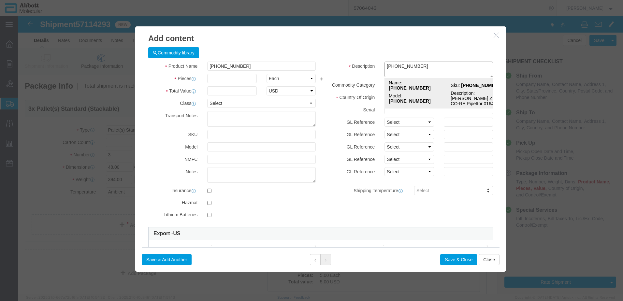
click strong "[PHONE_NUMBER]"
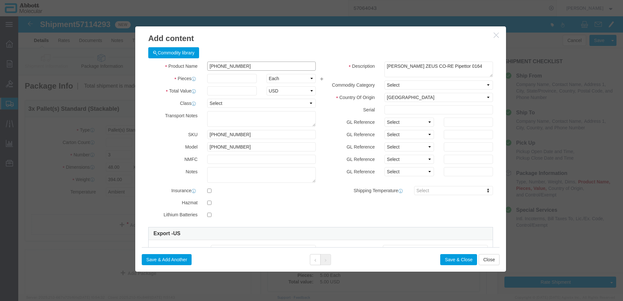
click input "[PHONE_NUMBER]"
click select "Select Account Type Activity ID Airline Appointment Number ASN Batch Number Bil…"
click div "GL Reference Select Account Type Activity ID Airline Appointment Number ASN Bat…"
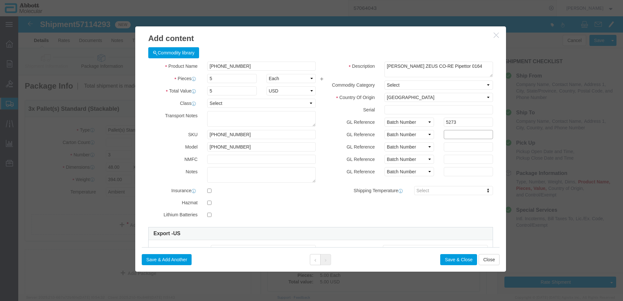
click input "text"
drag, startPoint x: 436, startPoint y: 120, endPoint x: 307, endPoint y: 121, distance: 129.1
click div "GL Reference Select Account Type Activity ID Airline Appointment Number ASN Bat…"
click button "Save & Add Another"
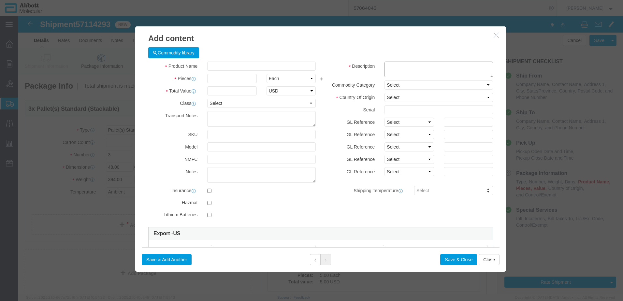
click textarea
paste textarea "[PHONE_NUMBER]"
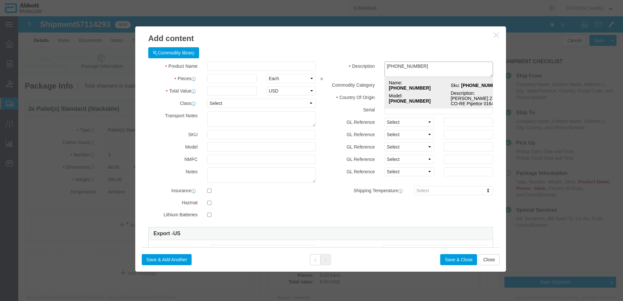
click strong "[PHONE_NUMBER]"
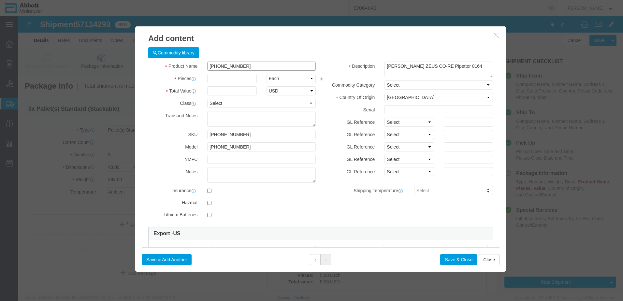
click input "[PHONE_NUMBER]"
click select "Select Account Type Activity ID Airline Appointment Number ASN Batch Number Bil…"
drag, startPoint x: 440, startPoint y: 106, endPoint x: 380, endPoint y: 111, distance: 59.8
click div "GL Reference Select Account Type Activity ID Airline Appointment Number ASN Bat…"
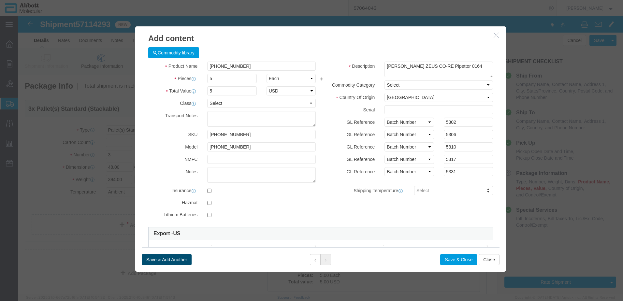
click button "Save & Add Another"
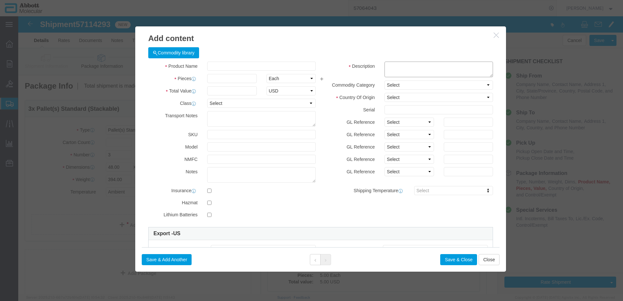
click textarea
paste textarea "[PHONE_NUMBER]"
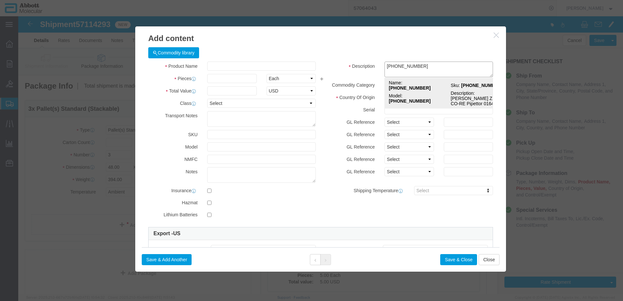
click strong "[PHONE_NUMBER]"
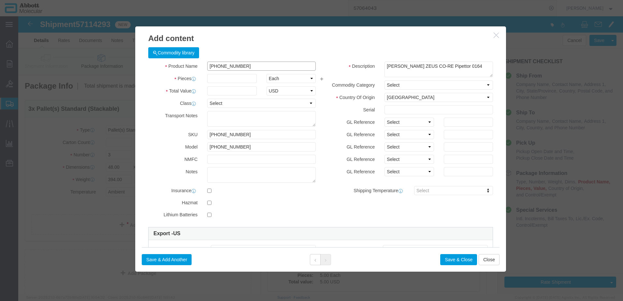
click input "[PHONE_NUMBER]"
drag, startPoint x: 407, startPoint y: 107, endPoint x: 402, endPoint y: 111, distance: 5.6
click select "Select Account Type Activity ID Airline Appointment Number ASN Batch Number Bil…"
click input "text"
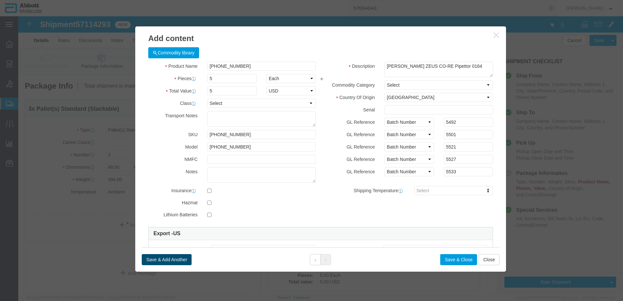
click button "Save & Add Another"
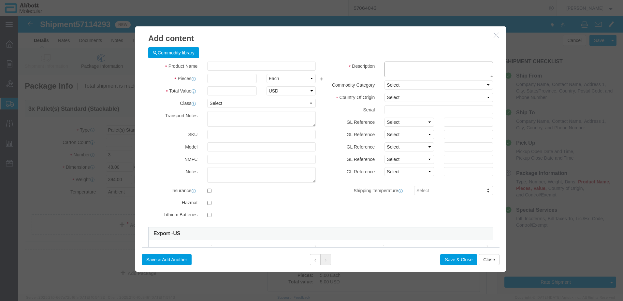
click textarea
paste textarea "[PHONE_NUMBER]"
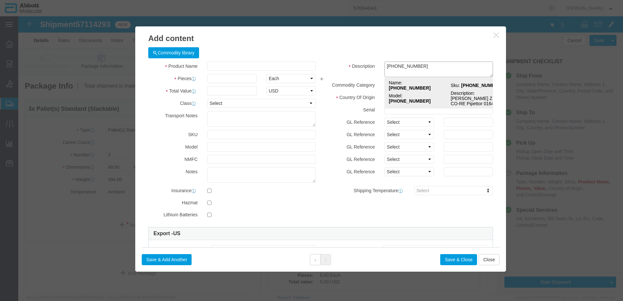
click strong "[PHONE_NUMBER]"
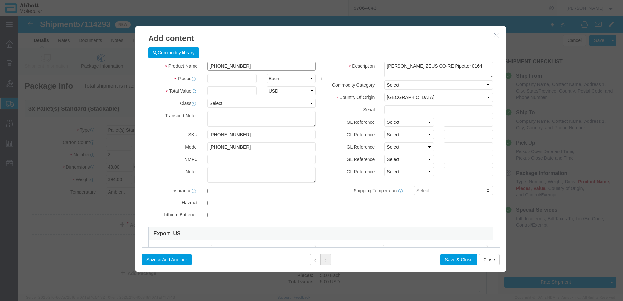
click input "[PHONE_NUMBER]"
click select "Select Account Type Activity ID Airline Appointment Number ASN Batch Number Bil…"
click input "text"
click button "Save & Add Another"
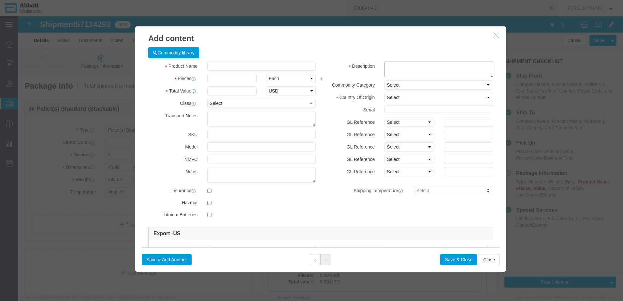
click textarea
paste textarea "[PHONE_NUMBER]"
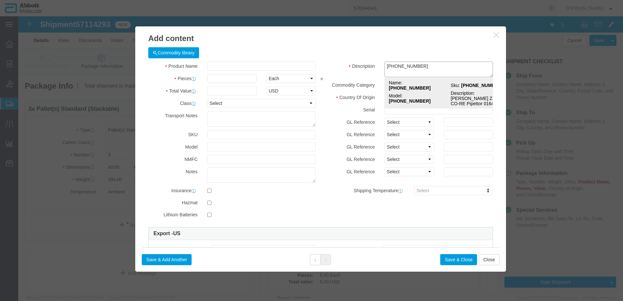
click td "Model: [PHONE_NUMBER]"
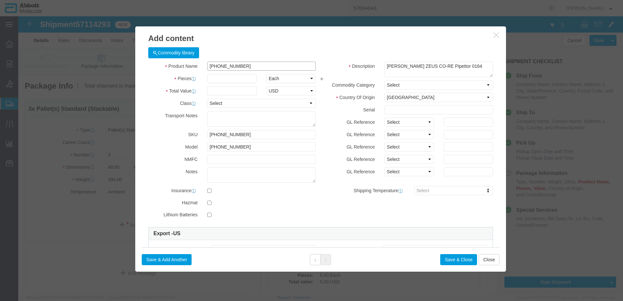
click input "[PHONE_NUMBER]"
drag, startPoint x: 397, startPoint y: 104, endPoint x: 394, endPoint y: 112, distance: 7.6
click select "Select Account Type Activity ID Airline Appointment Number ASN Batch Number Bil…"
click input "text"
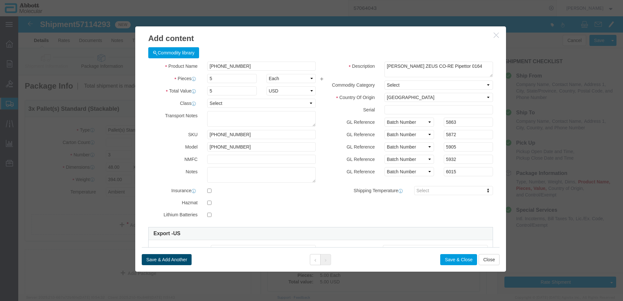
click button "Save & Add Another"
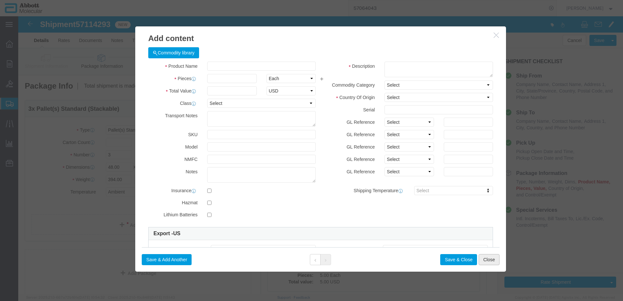
click button "Close"
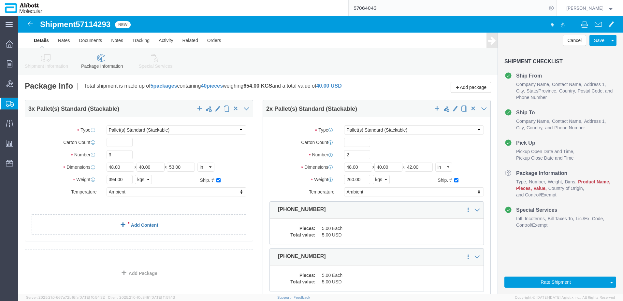
click link "Add Content"
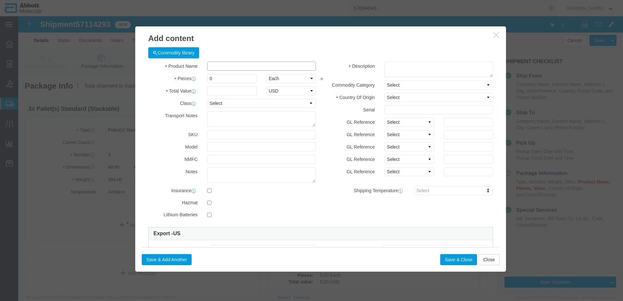
click input "text"
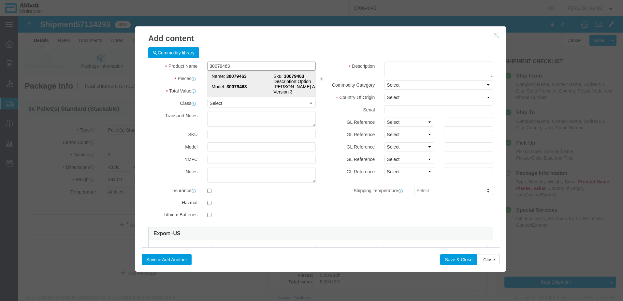
click strong "30079463"
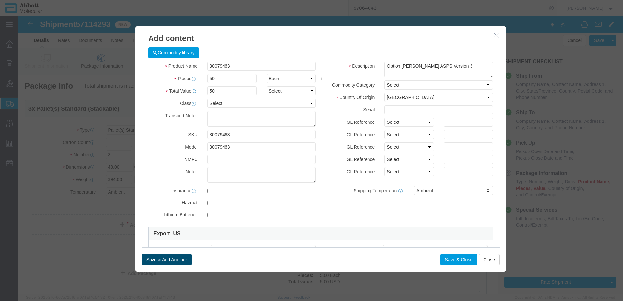
click button "Save & Add Another"
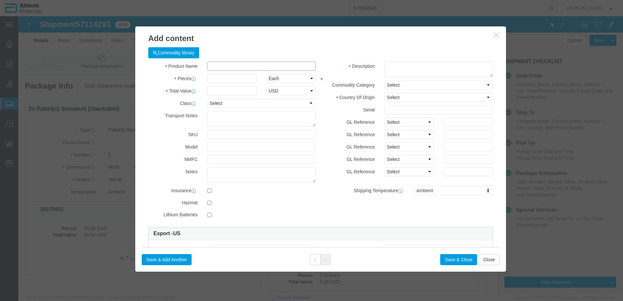
click input "text"
click strong "56-120000"
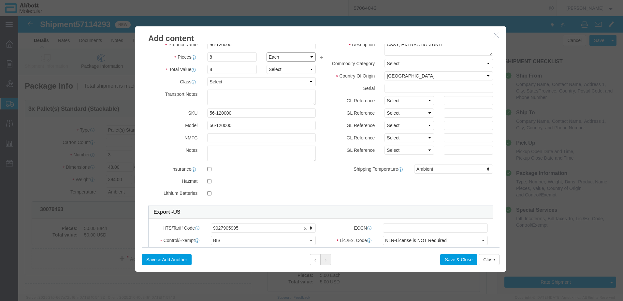
scroll to position [65, 0]
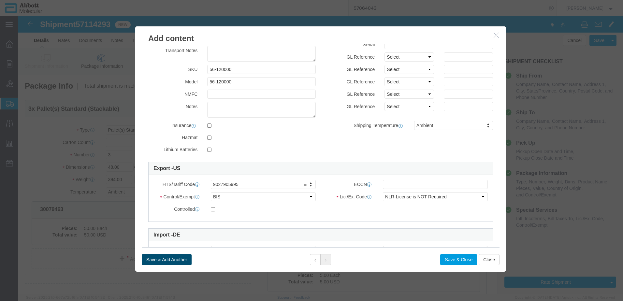
click button "Save & Add Another"
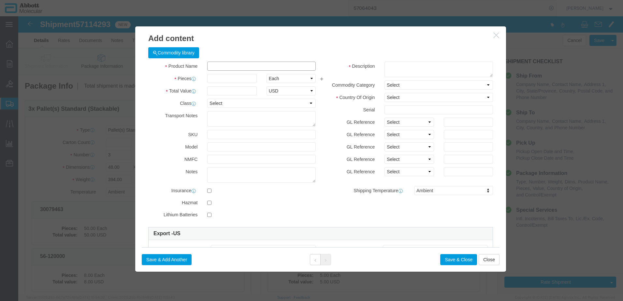
click input "text"
click strong "50-148369"
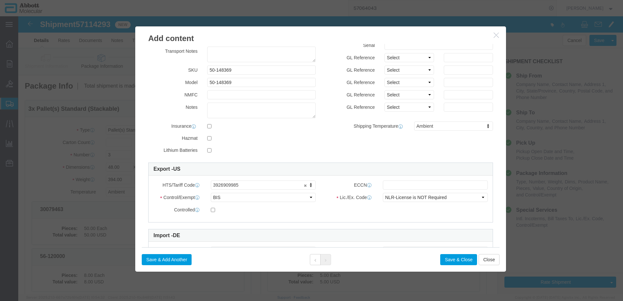
scroll to position [65, 0]
drag, startPoint x: 149, startPoint y: 243, endPoint x: 0, endPoint y: 208, distance: 153.0
click button "Save & Add Another"
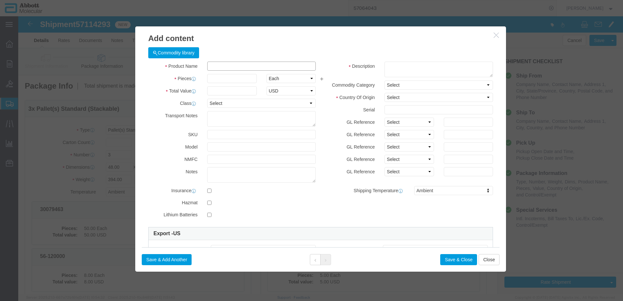
click input "text"
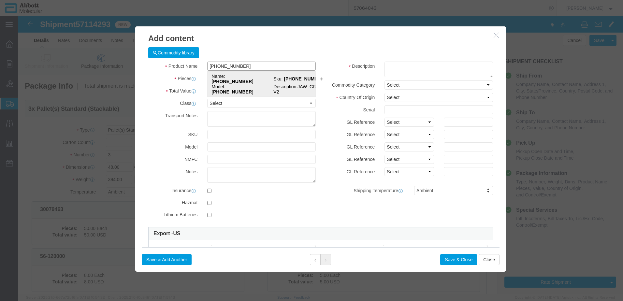
click td "Model: [PHONE_NUMBER]"
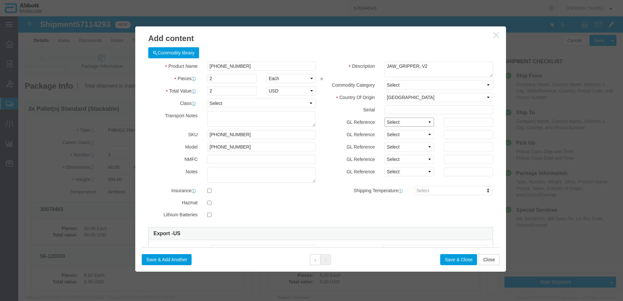
click select "Select Account Type Activity ID Airline Appointment Number ASN Batch Number Bil…"
click button "Save & Add Another"
click input "text"
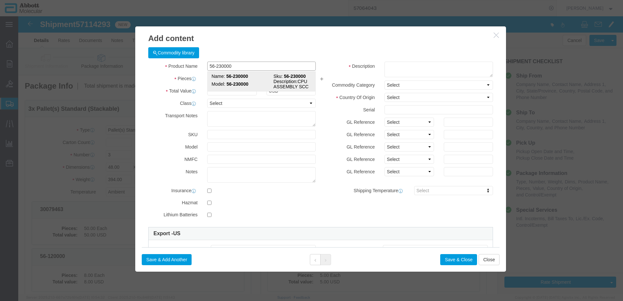
click td "Model: 56-230000"
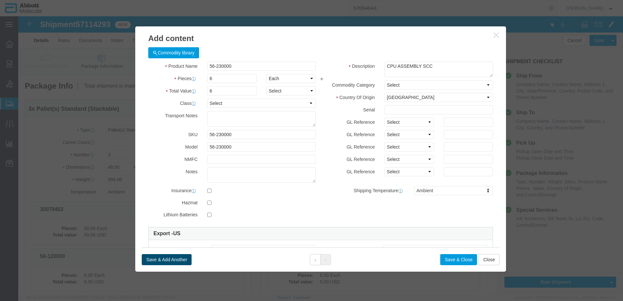
click button "Save & Add Another"
click input "text"
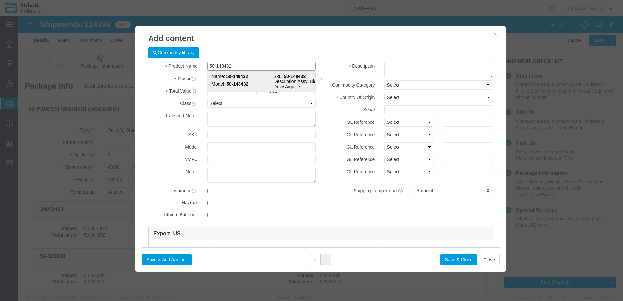
click td "Model: 50-148432"
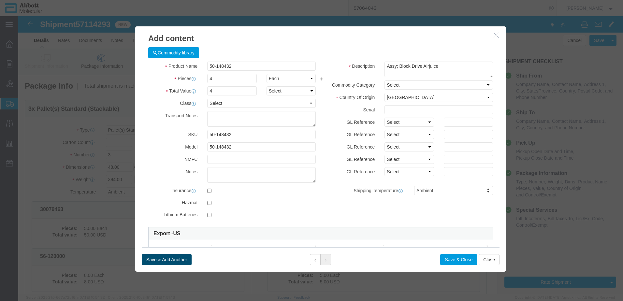
drag, startPoint x: 158, startPoint y: 241, endPoint x: 0, endPoint y: 242, distance: 157.8
click button "Save & Add Another"
click input "text"
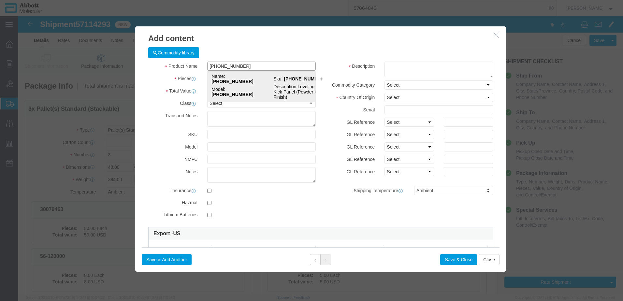
click td "Model: [PHONE_NUMBER]"
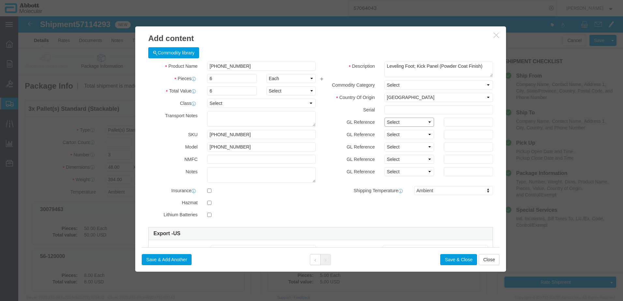
drag, startPoint x: 387, startPoint y: 106, endPoint x: 386, endPoint y: 111, distance: 5.0
click select "Select Account Type Activity ID Airline Appointment Number ASN Batch Number Bil…"
click button "Save & Add Another"
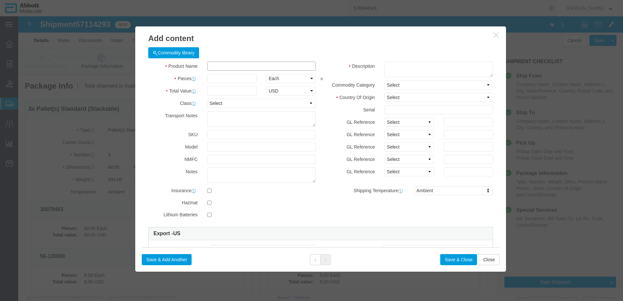
click input "text"
click td "Name: 57-150017"
click select "Select Account Type Activity ID Airline Appointment Number ASN Batch Number Bil…"
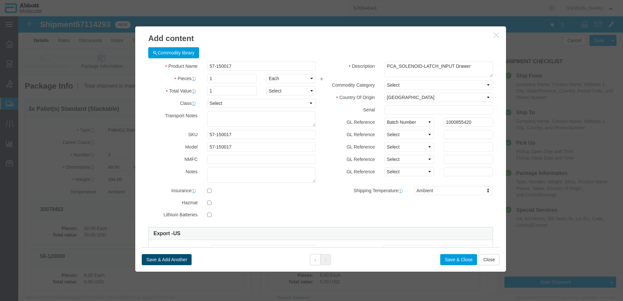
click button "Save & Add Another"
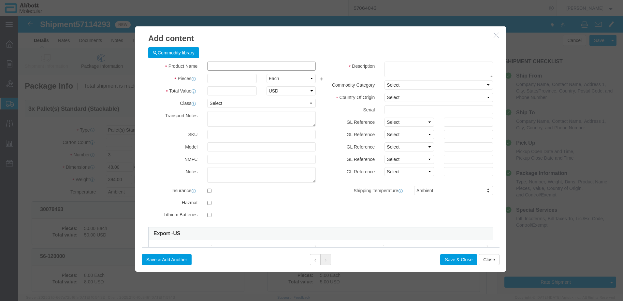
click input "text"
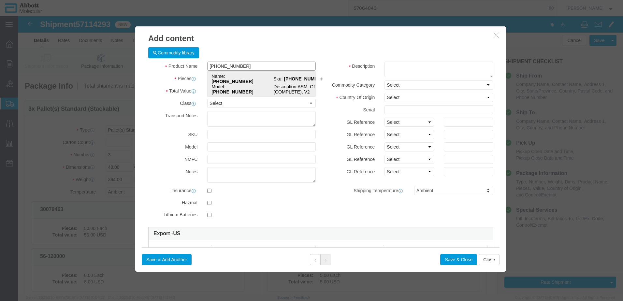
click td "Model: [PHONE_NUMBER]"
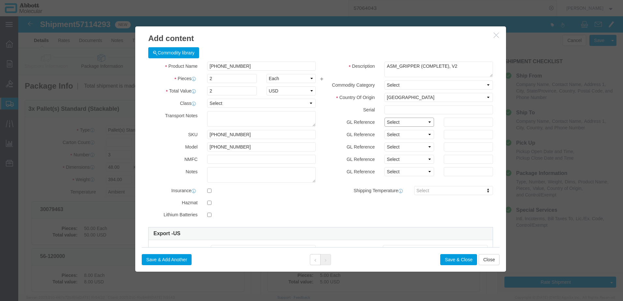
click select "Select Account Type Activity ID Airline Appointment Number ASN Batch Number Bil…"
click button "Save & Add Another"
click input "text"
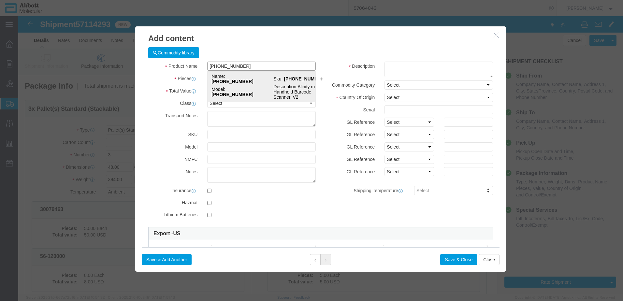
click strong "[PHONE_NUMBER]"
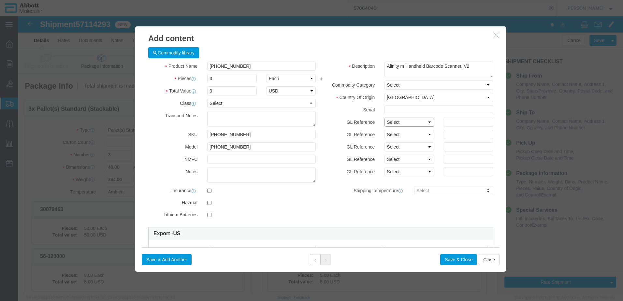
drag, startPoint x: 388, startPoint y: 104, endPoint x: 387, endPoint y: 110, distance: 6.7
click select "Select Account Type Activity ID Airline Appointment Number ASN Batch Number Bil…"
click button "Save & Add Another"
click input "text"
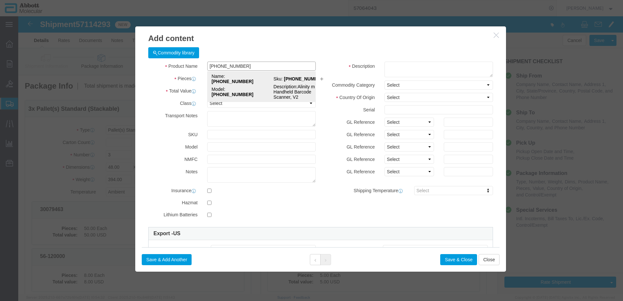
click strong "[PHONE_NUMBER]"
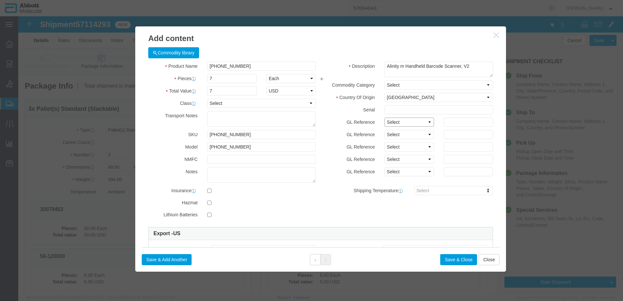
drag, startPoint x: 386, startPoint y: 108, endPoint x: 386, endPoint y: 112, distance: 3.6
click select "Select Account Type Activity ID Airline Appointment Number ASN Batch Number Bil…"
click button "Save & Add Another"
click input "text"
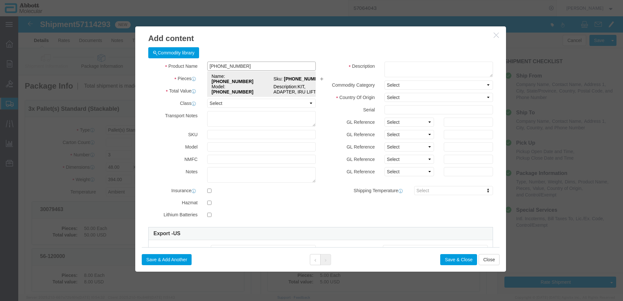
click td "Model: [PHONE_NUMBER]"
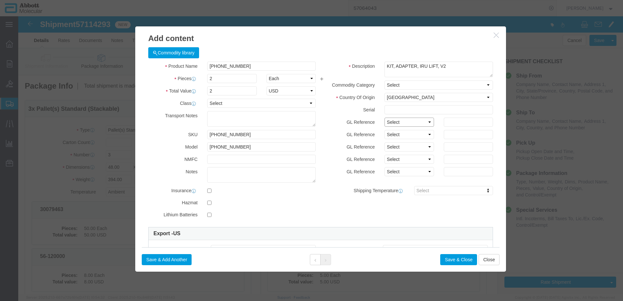
click select "Select Account Type Activity ID Airline Appointment Number ASN Batch Number Bil…"
click button "Save & Add Another"
click input "text"
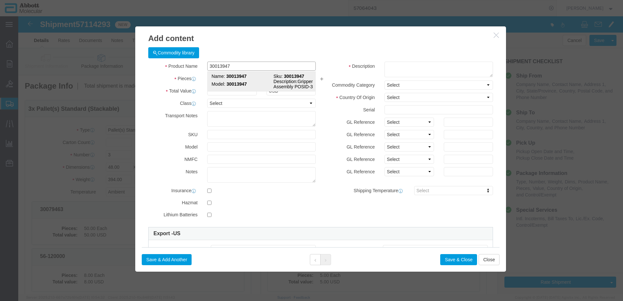
click div "Name: 30013947 Sku: 30013947 Model: 30013947 Description: Gripper Assembly POSI…"
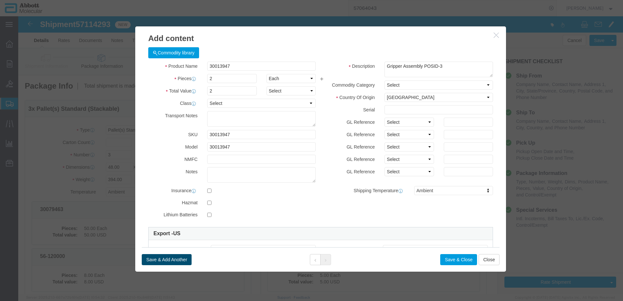
click button "Save & Add Another"
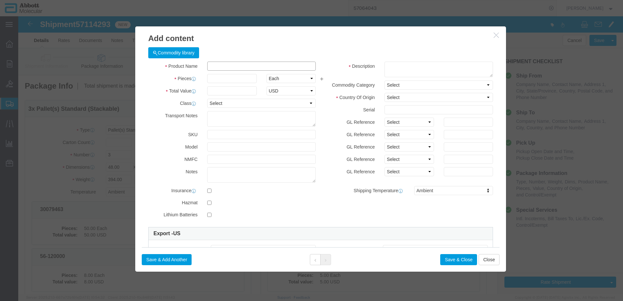
click input "text"
click strong "56-190067"
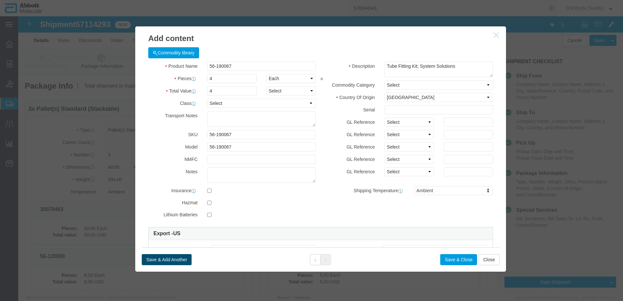
click button "Save & Add Another"
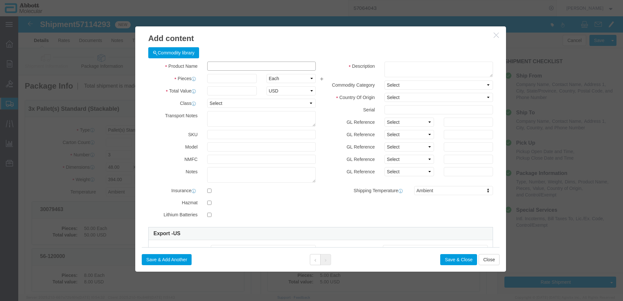
click input "text"
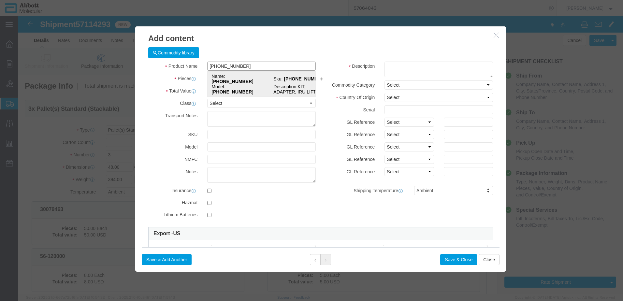
click strong "[PHONE_NUMBER]"
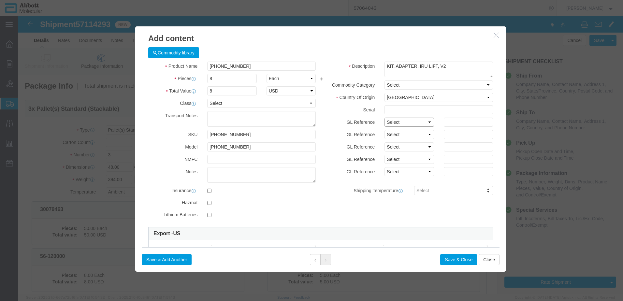
click select "Select Account Type Activity ID Airline Appointment Number ASN Batch Number Bil…"
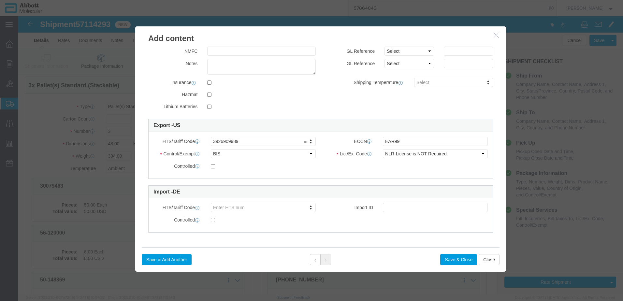
scroll to position [33, 0]
click button "Save & Add Another"
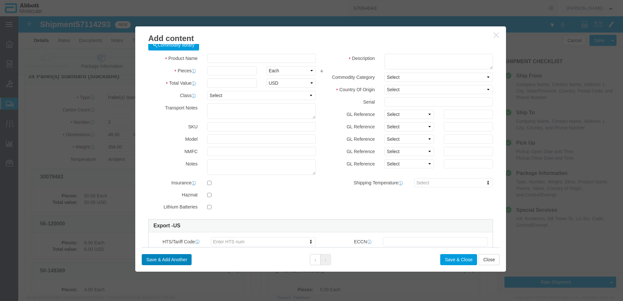
scroll to position [0, 0]
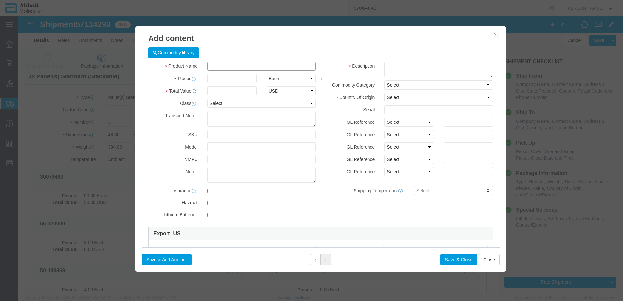
click input "text"
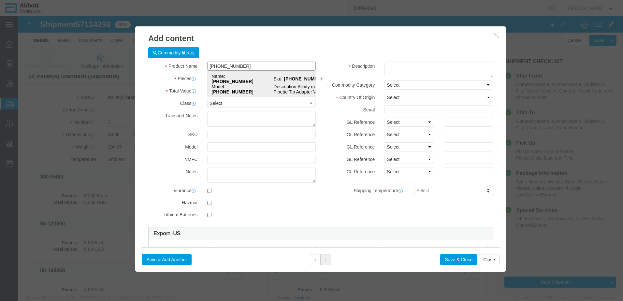
click strong "[PHONE_NUMBER]"
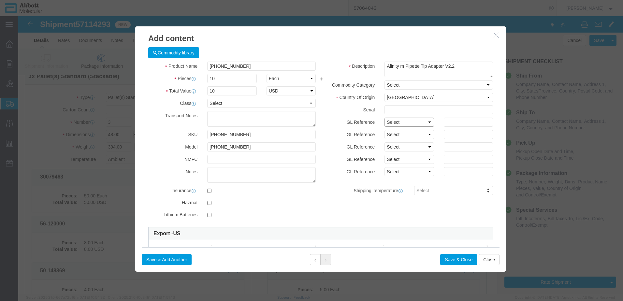
click select "Select Account Type Activity ID Airline Appointment Number ASN Batch Number Bil…"
click button "Save & Add Another"
click input "text"
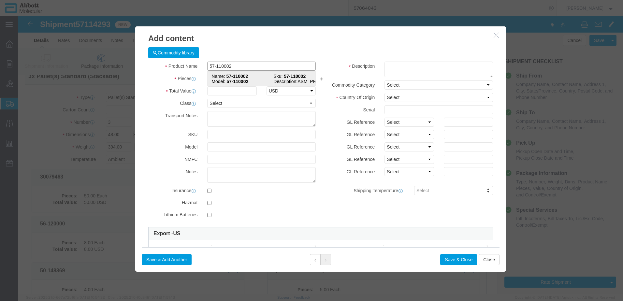
click strong "57-110002"
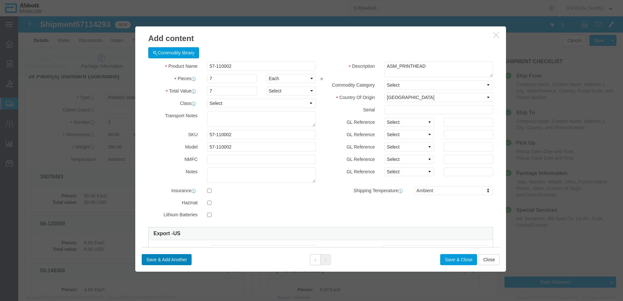
click button "Save & Add Another"
click input "text"
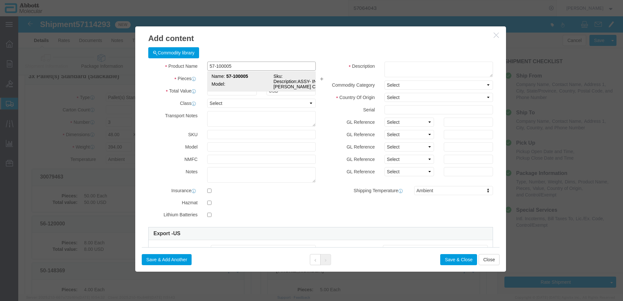
click strong "57-100005"
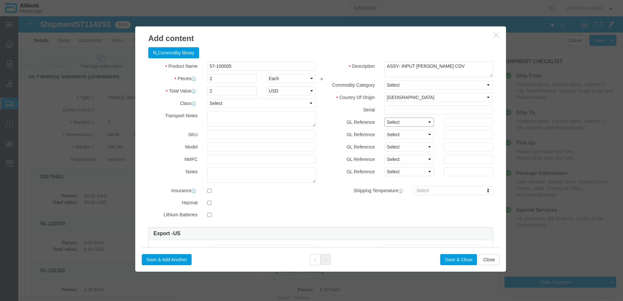
click select "Select Account Type Activity ID Airline Appointment Number ASN Batch Number Bil…"
click button "Save & Add Another"
click input "text"
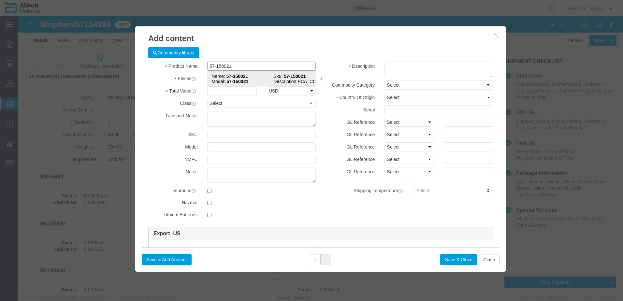
click strong "57-150021"
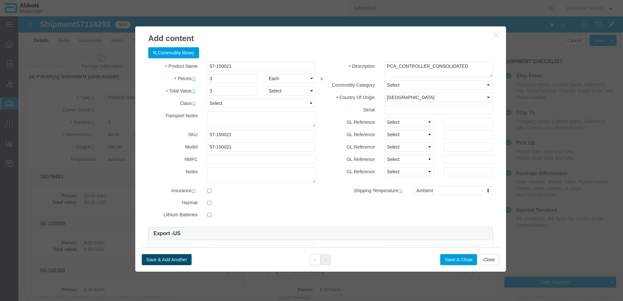
click button "Save & Add Another"
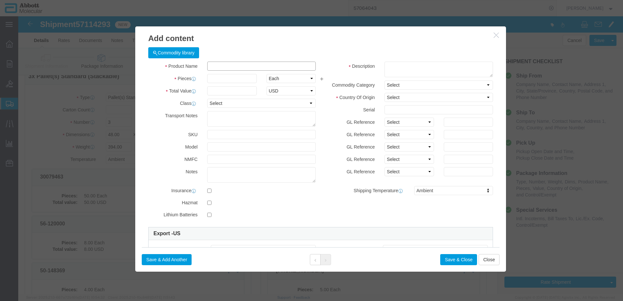
click input "text"
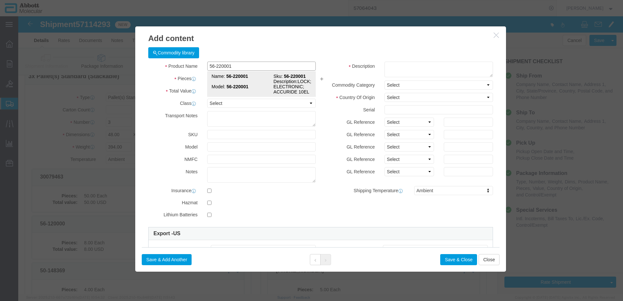
click td "Model: 56-220001"
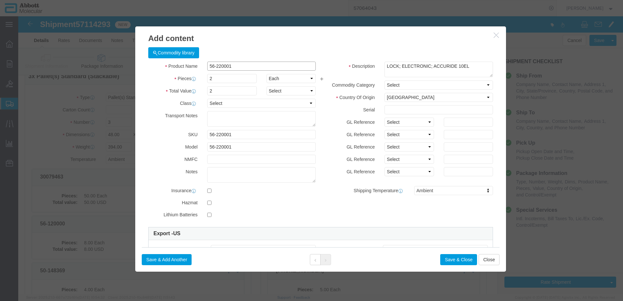
click input "56-220001"
click button "Save & Add Another"
click input "text"
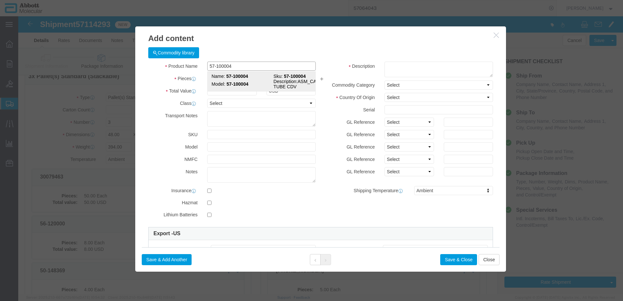
click td "Name: 57-100004"
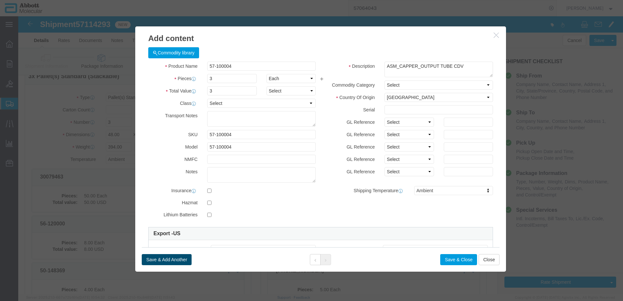
click button "Save & Add Another"
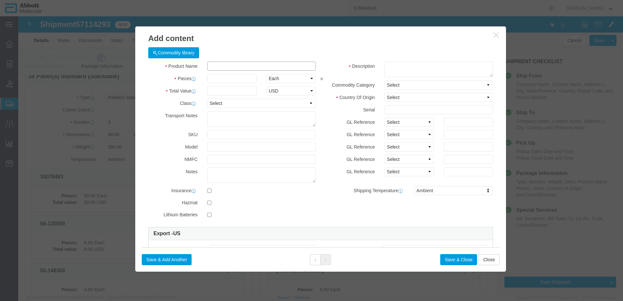
click input "text"
click strong "56-250003"
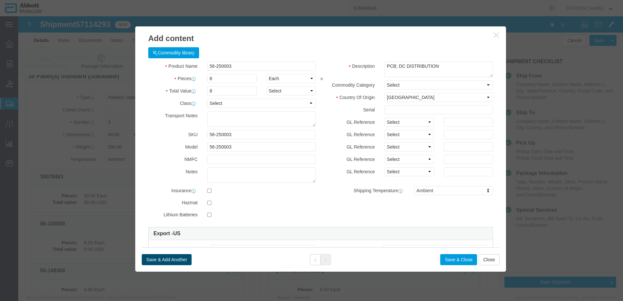
click button "Save & Add Another"
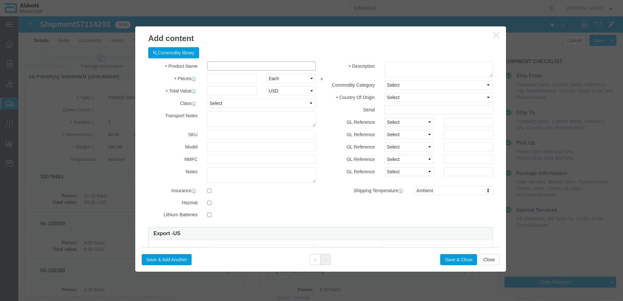
click input "text"
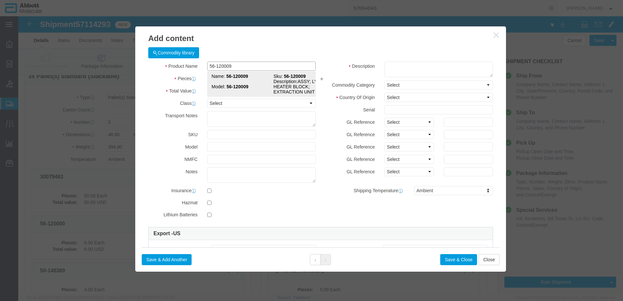
click td "Model: 56-120009"
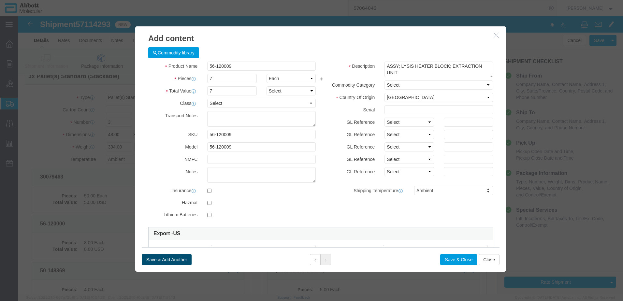
click button "Save & Add Another"
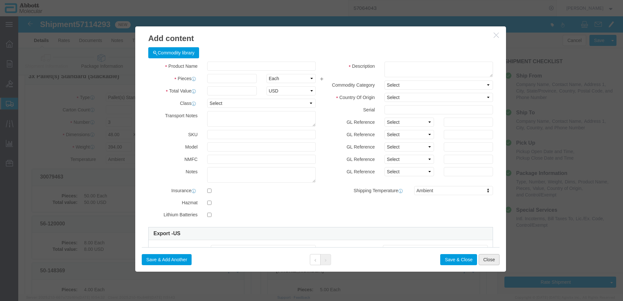
click button "Close"
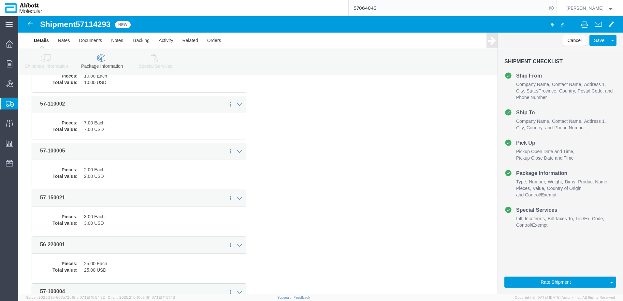
scroll to position [1060, 0]
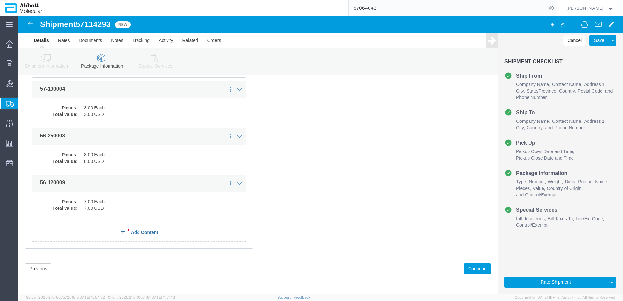
click link "Add Content"
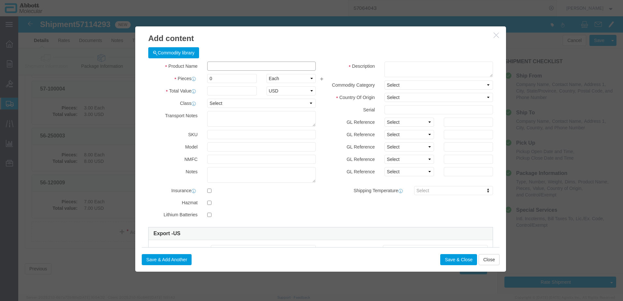
click input "text"
click td "Model:"
click select "Select Account Type Activity ID Airline Appointment Number ASN Batch Number Bil…"
click button "Save & Add Another"
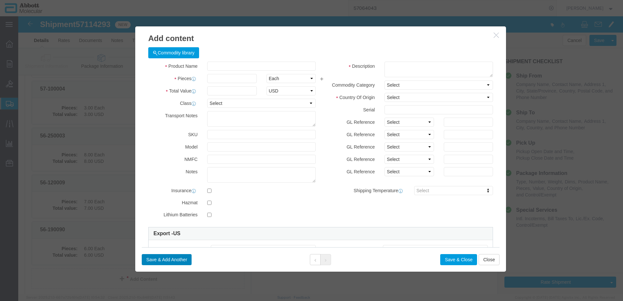
scroll to position [1069, 0]
click input "text"
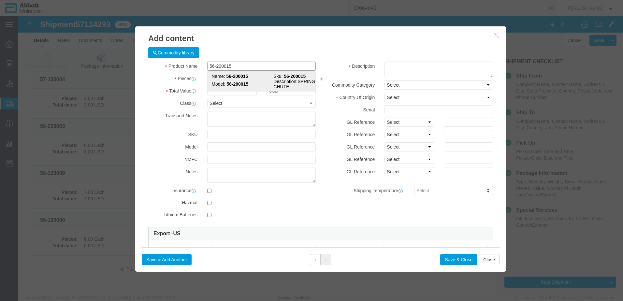
click strong "56-200015"
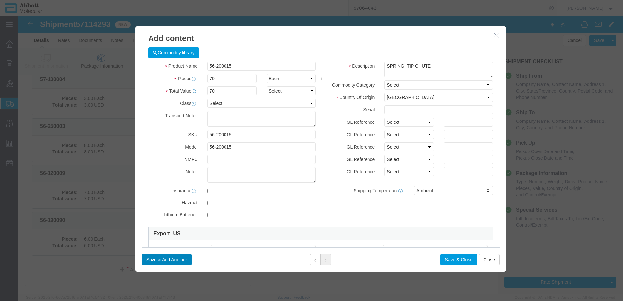
click button "Save & Add Another"
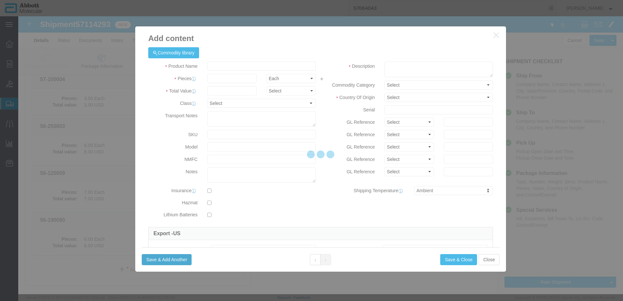
scroll to position [1116, 0]
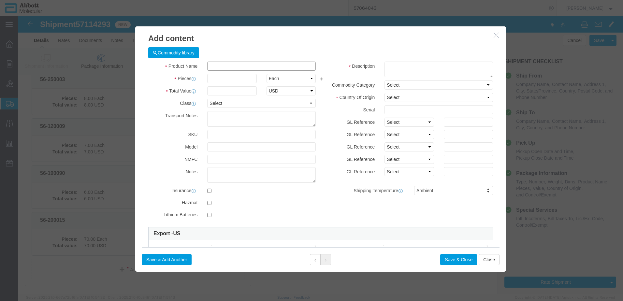
click input "text"
click strong "56-130008"
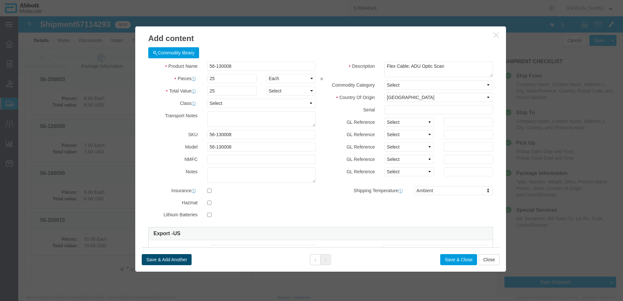
click button "Save & Add Another"
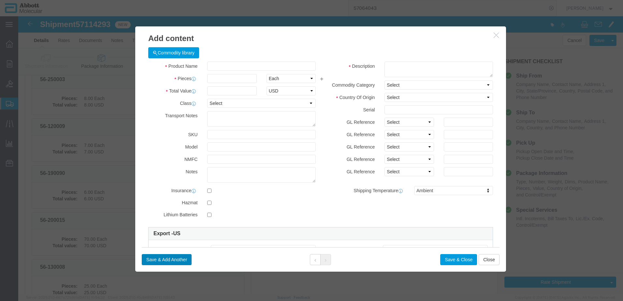
scroll to position [1163, 0]
click input "text"
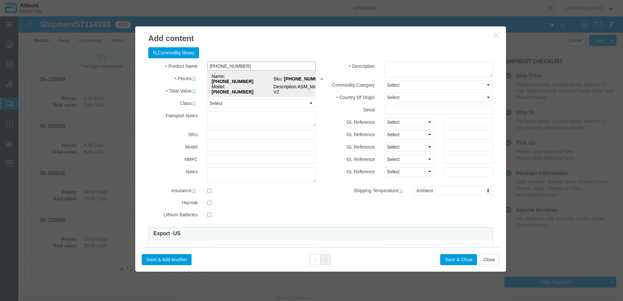
click strong "[PHONE_NUMBER]"
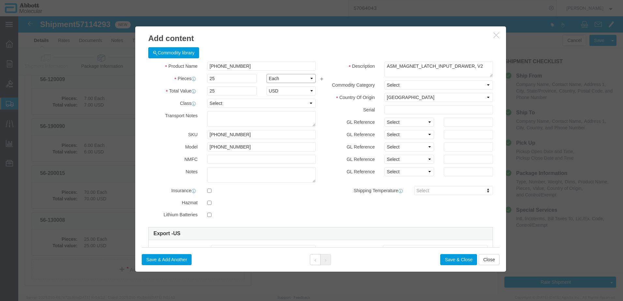
scroll to position [1130, 0]
click select "Select Account Type Activity ID Airline Appointment Number ASN Batch Number Bil…"
click button "Save & Add Another"
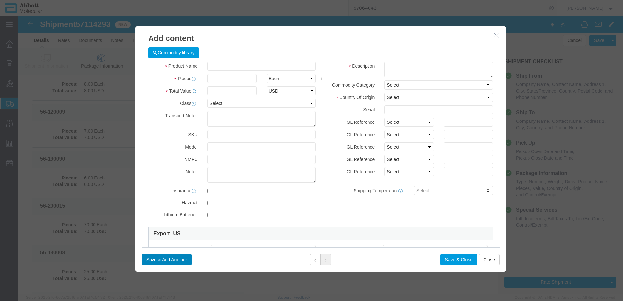
scroll to position [1177, 0]
click input "text"
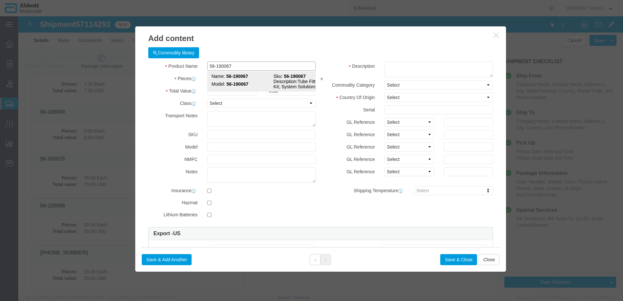
click strong "56-190067"
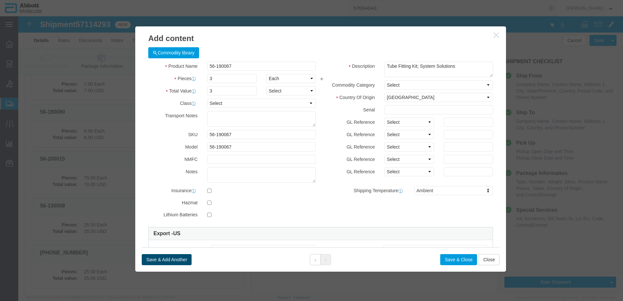
drag, startPoint x: 141, startPoint y: 243, endPoint x: 7, endPoint y: 231, distance: 134.9
click button "Save & Add Another"
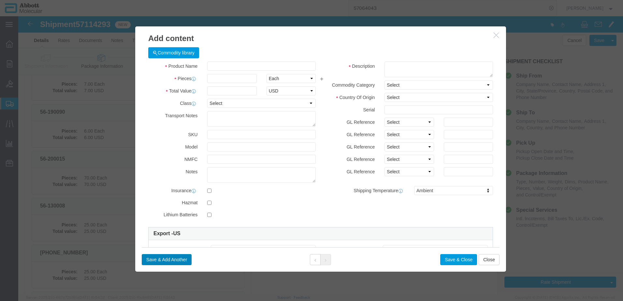
scroll to position [1224, 0]
click input "text"
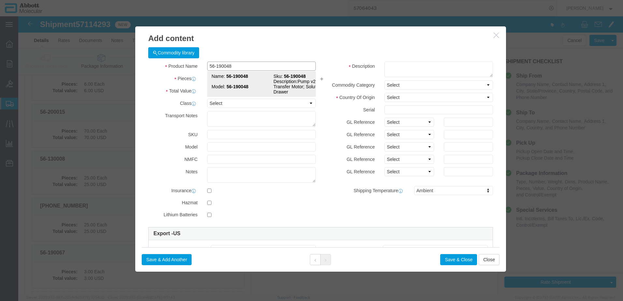
click strong "56-190048"
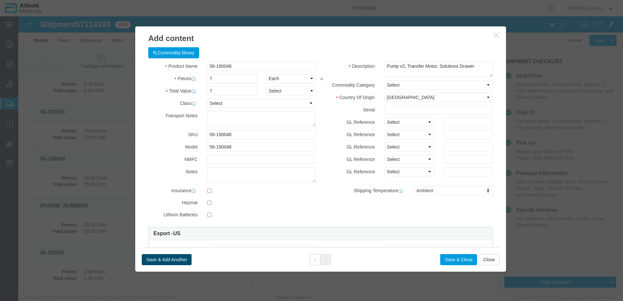
click button "Save & Add Another"
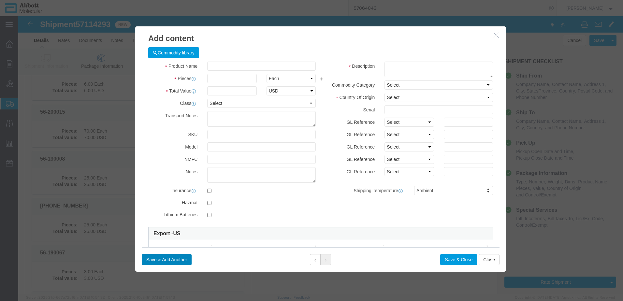
scroll to position [1271, 0]
click input "text"
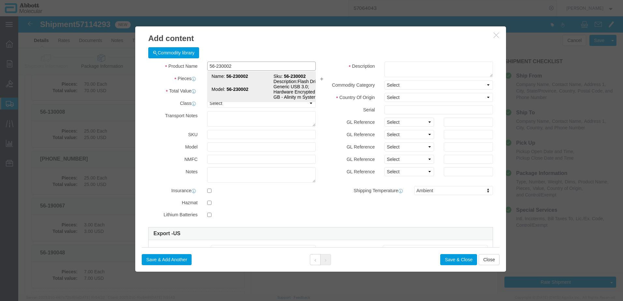
click strong "56-230002"
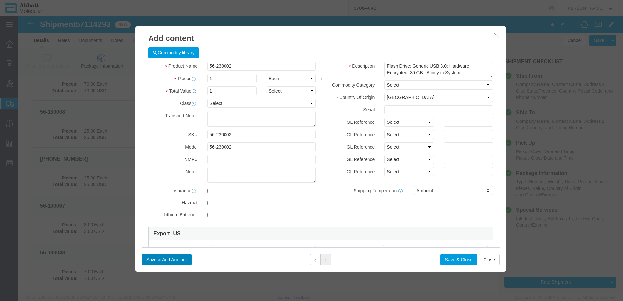
click button "Save & Add Another"
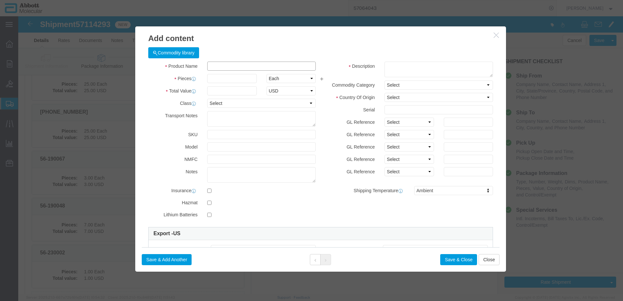
click input "text"
click strong "50-148417"
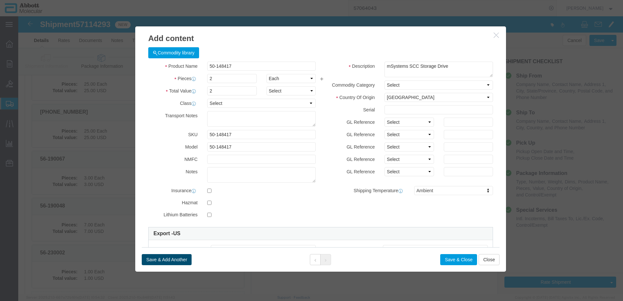
click button "Save & Add Another"
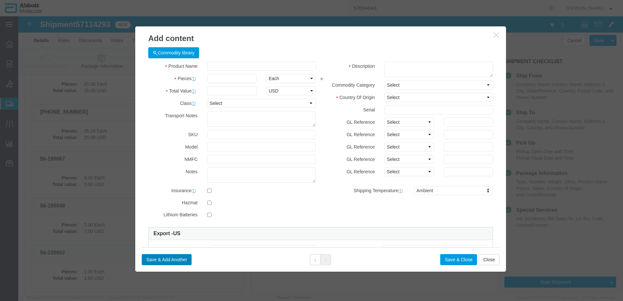
scroll to position [1365, 0]
click input "text"
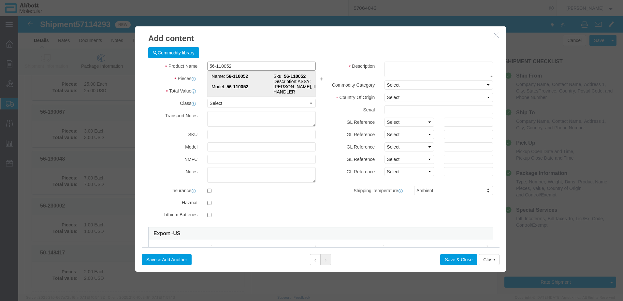
click strong "56-110052"
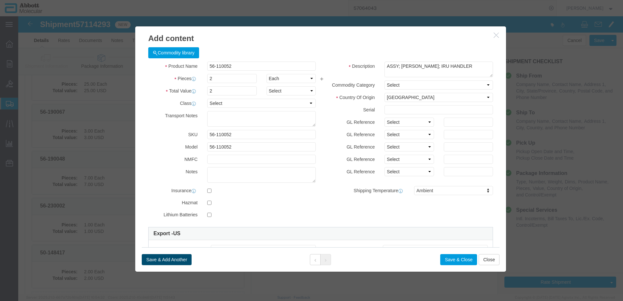
click button "Save & Add Another"
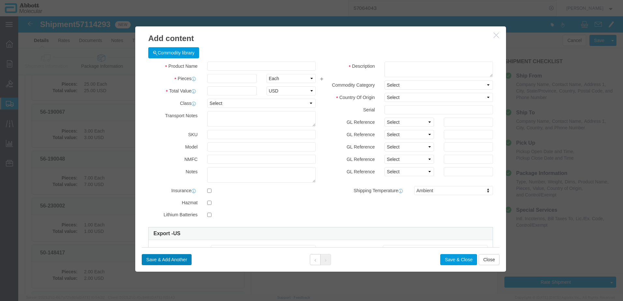
scroll to position [1412, 0]
click input "text"
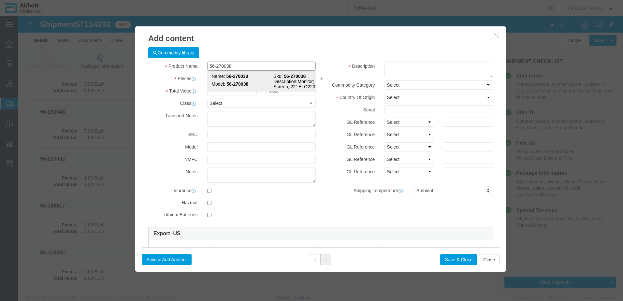
click td "Model: 56-270038"
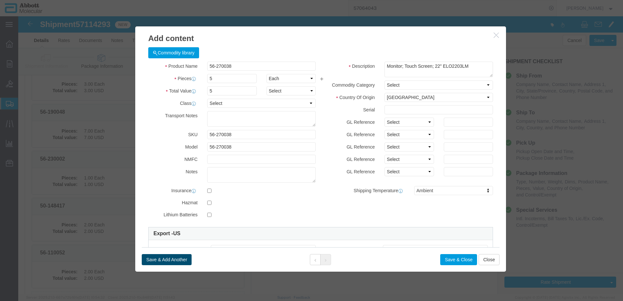
click button "Save & Add Another"
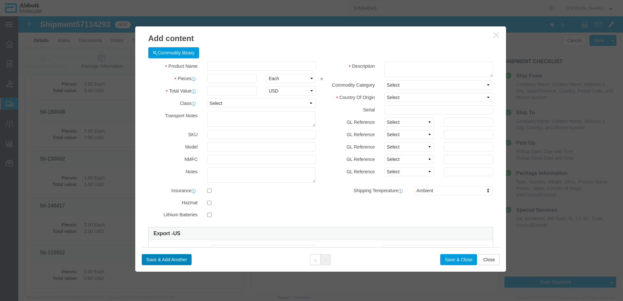
scroll to position [1459, 0]
click input "text"
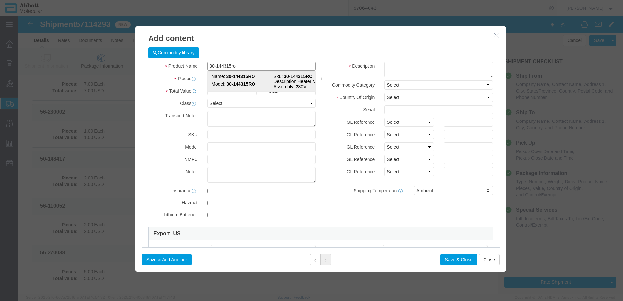
click strong "30-144315RO"
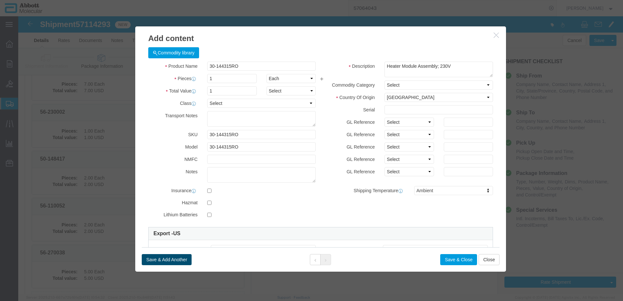
click button "Save & Add Another"
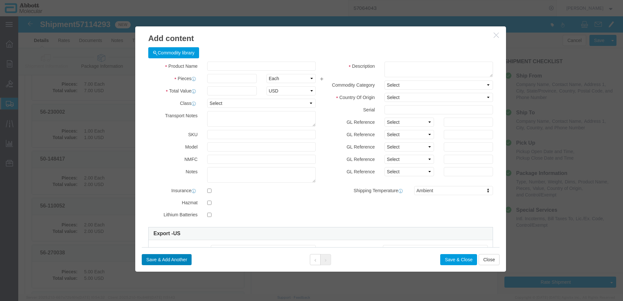
scroll to position [1506, 0]
click input "text"
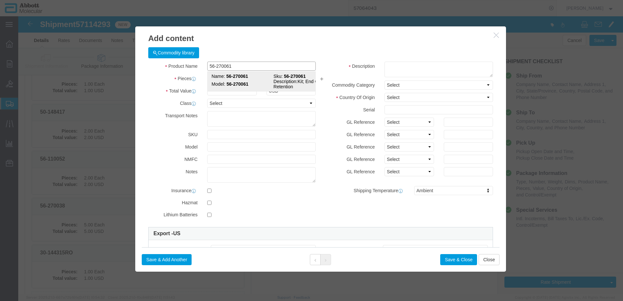
click td "Model: 56-270061"
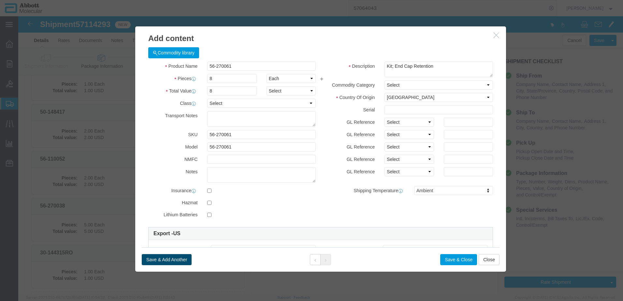
click button "Save & Add Another"
click input "text"
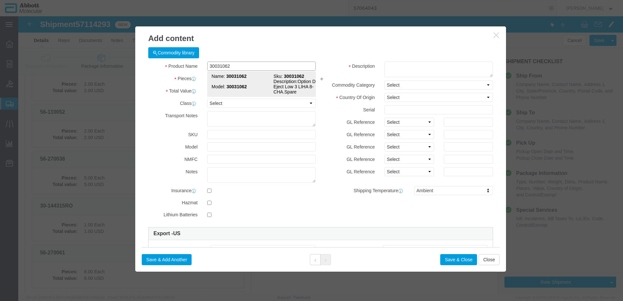
click strong "30031062"
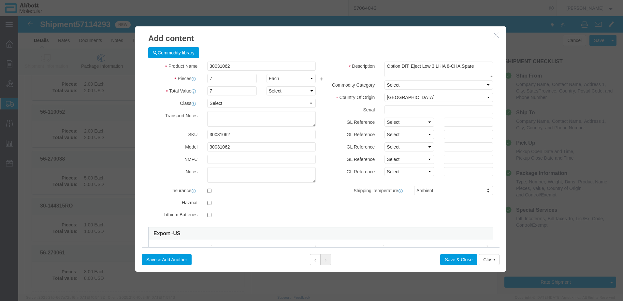
click div "Description Option DiTi Eject Low 3 LIHA 8-CHA.Spare Commodity Category Select …"
click select "Select Account Type Activity ID Airline Appointment Number ASN Batch Number Bil…"
click button "Save & Close"
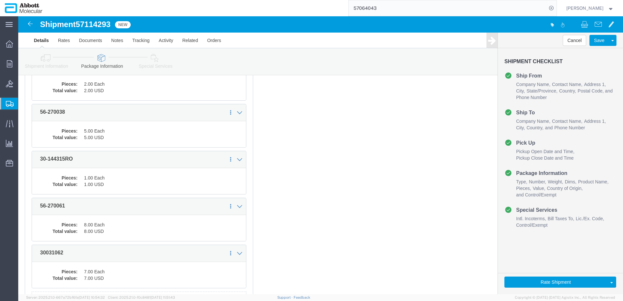
scroll to position [1670, 0]
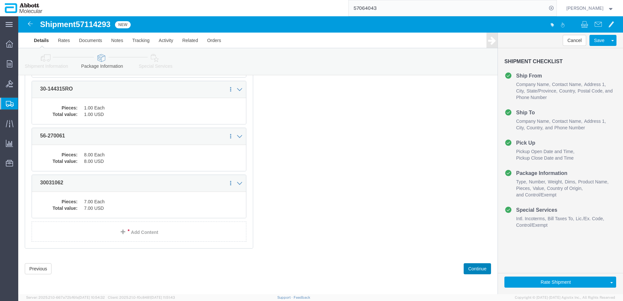
drag, startPoint x: 452, startPoint y: 250, endPoint x: 331, endPoint y: 212, distance: 127.6
click button "Continue"
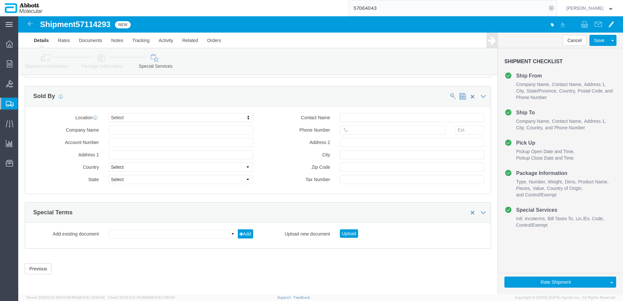
scroll to position [981, 0]
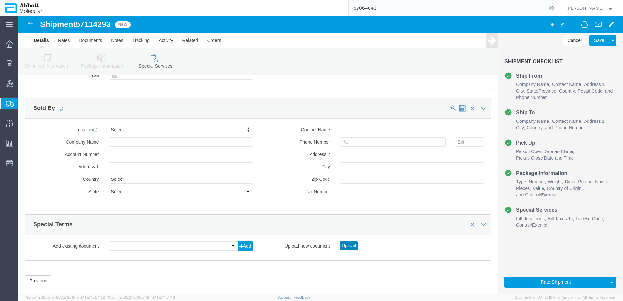
drag, startPoint x: 331, startPoint y: 215, endPoint x: 315, endPoint y: 204, distance: 19.0
click button "Upload"
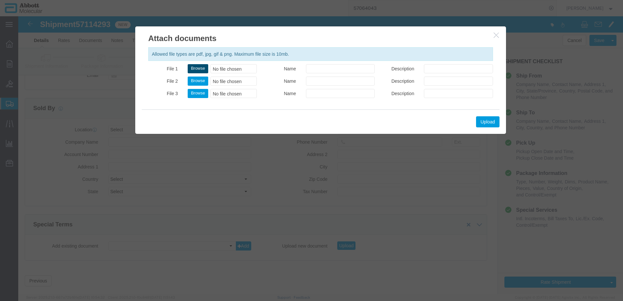
click button "Browse"
click button "Upload"
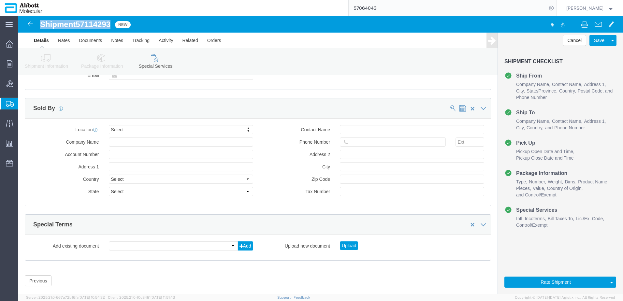
drag, startPoint x: 23, startPoint y: 9, endPoint x: 94, endPoint y: 8, distance: 71.1
click div "Shipment 57114293 New"
copy h1 "Shipment 57114293"
drag, startPoint x: 519, startPoint y: 266, endPoint x: 515, endPoint y: 265, distance: 3.7
click button "Rate Shipment"
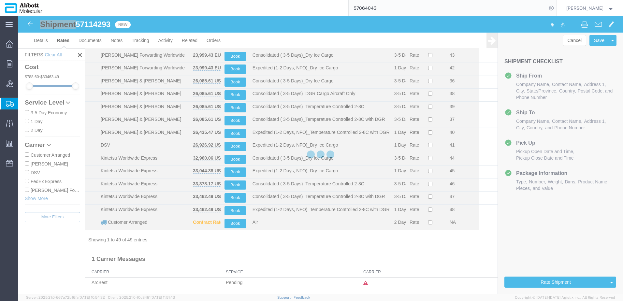
scroll to position [474, 0]
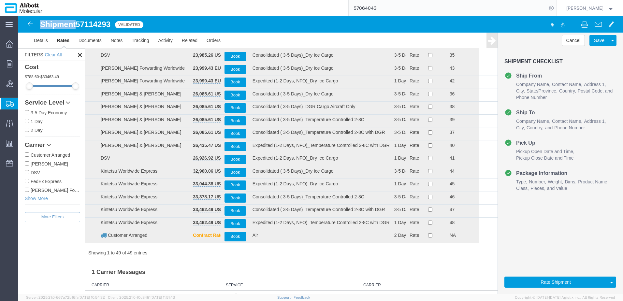
drag, startPoint x: 28, startPoint y: 189, endPoint x: 65, endPoint y: 177, distance: 38.8
click at [28, 189] on input "[PERSON_NAME] Forwarding Worldwide" at bounding box center [27, 190] width 4 height 4
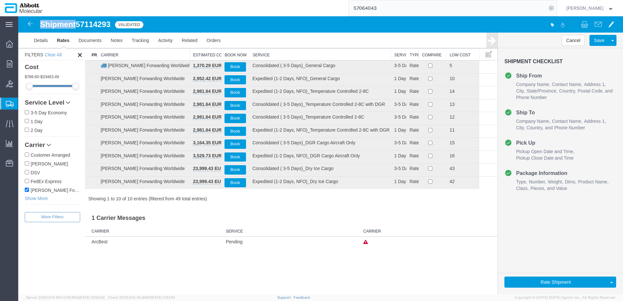
scroll to position [0, 0]
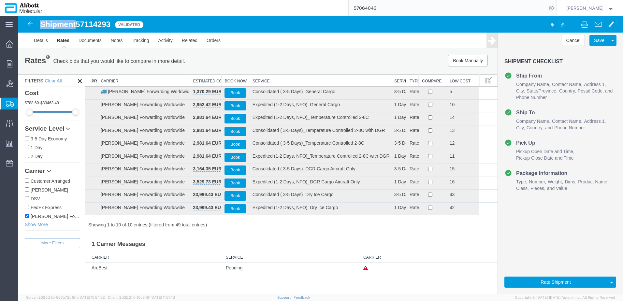
click at [266, 77] on th "Service" at bounding box center [320, 81] width 142 height 12
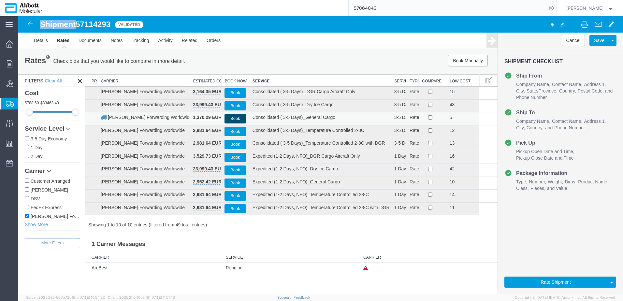
click at [236, 119] on button "Book" at bounding box center [235, 118] width 21 height 9
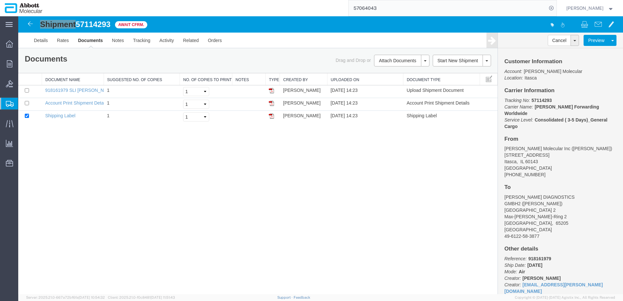
drag, startPoint x: 58, startPoint y: 135, endPoint x: 5, endPoint y: 111, distance: 58.4
click at [0, 0] on span "Create from Template" at bounding box center [0, 0] width 0 height 0
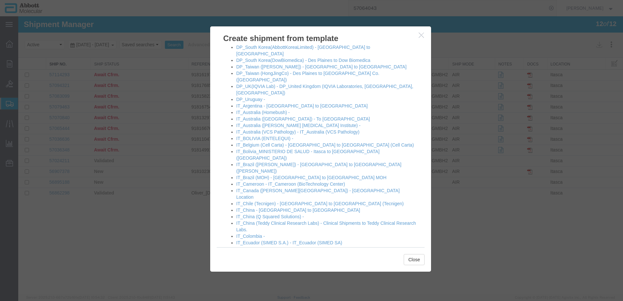
scroll to position [293, 0]
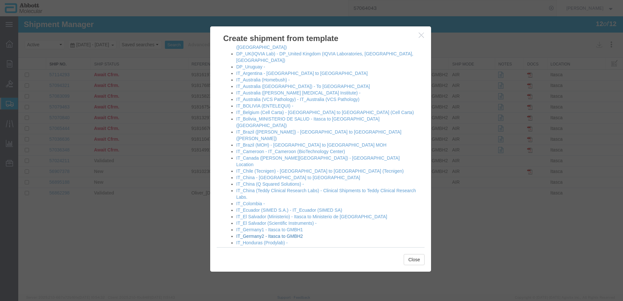
click at [278, 234] on link "IT_Germany2 - Itasca to GMBH2" at bounding box center [269, 236] width 67 height 5
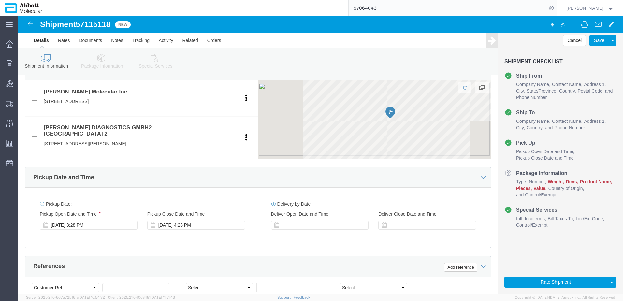
scroll to position [261, 0]
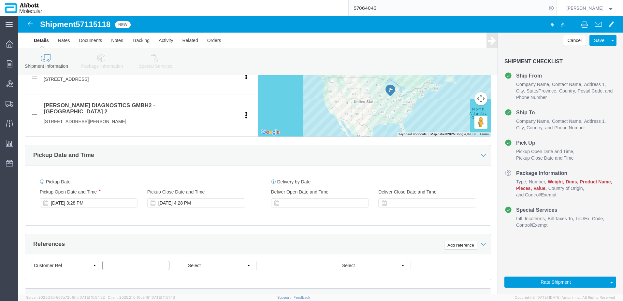
click input "text"
paste input "918181190"
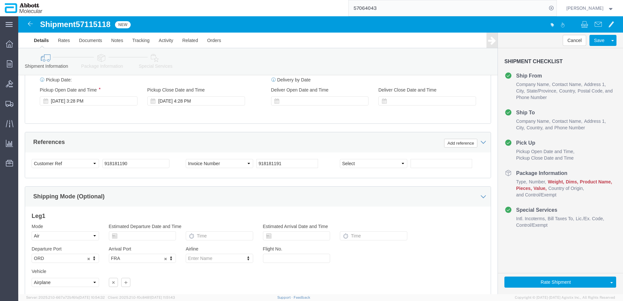
scroll to position [407, 0]
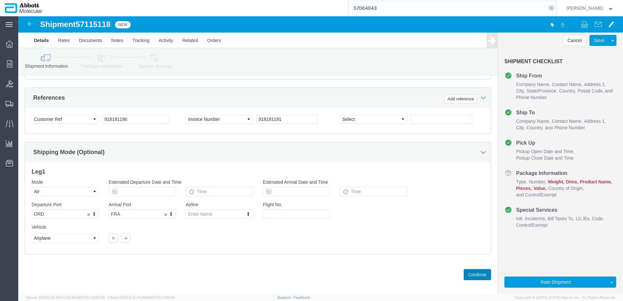
drag, startPoint x: 454, startPoint y: 253, endPoint x: 439, endPoint y: 249, distance: 14.9
click button "Continue"
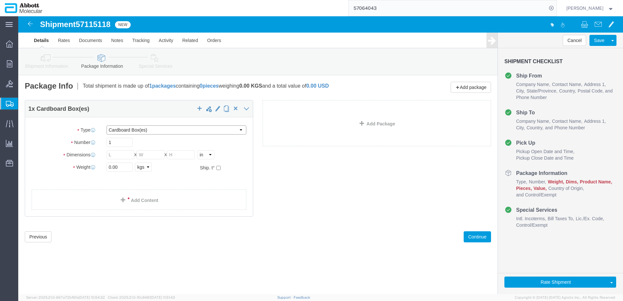
drag, startPoint x: 122, startPoint y: 115, endPoint x: 121, endPoint y: 118, distance: 3.6
click select "Select Box (B) Box (C) Box (D) Cardboard Box(es) Crate (Instrument) Crate(s) En…"
drag, startPoint x: 103, startPoint y: 140, endPoint x: 16, endPoint y: 139, distance: 86.4
click div "Number 1"
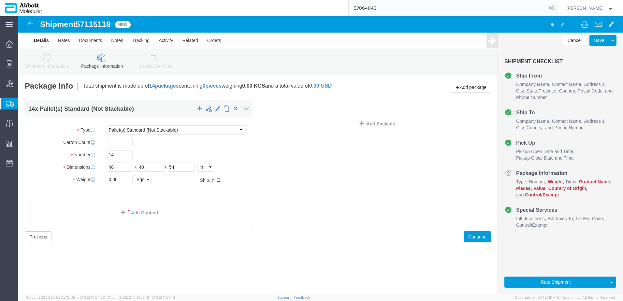
click input "checkbox"
click link "Add Package"
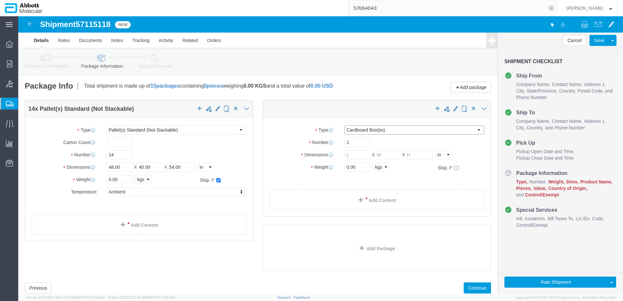
click select "Select Box (B) Box (C) Box (D) Cardboard Box(es) Crate (Instrument) Crate(s) En…"
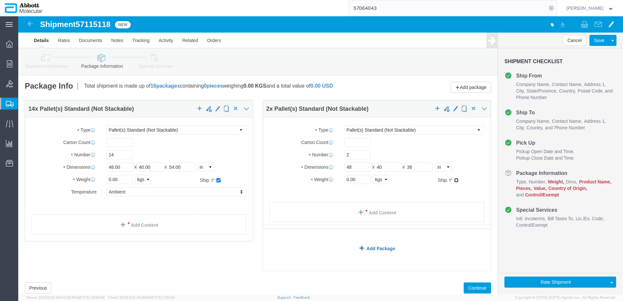
click input "checkbox"
click input "0.00"
drag, startPoint x: 341, startPoint y: 164, endPoint x: 319, endPoint y: 162, distance: 21.6
click div "0.00 Select kgs lbs"
drag, startPoint x: 107, startPoint y: 164, endPoint x: 57, endPoint y: 164, distance: 49.2
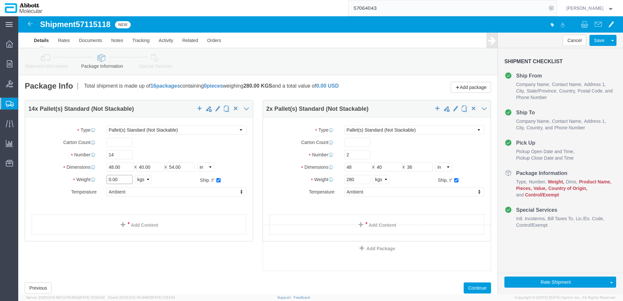
click div "Weight 0.00 Select kgs lbs Ship. t°"
click link "Add Content"
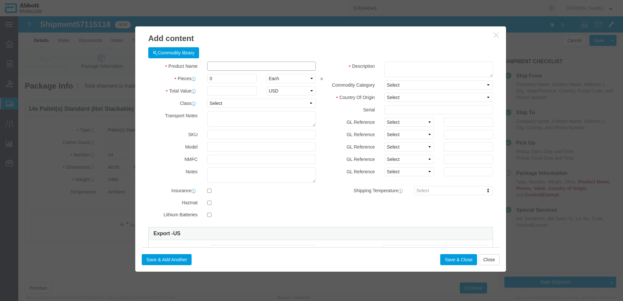
click input "text"
click strong "04J7024"
drag, startPoint x: 396, startPoint y: 105, endPoint x: 397, endPoint y: 111, distance: 5.6
click select "Select Account Type Activity ID Airline Appointment Number ASN Batch Number Bil…"
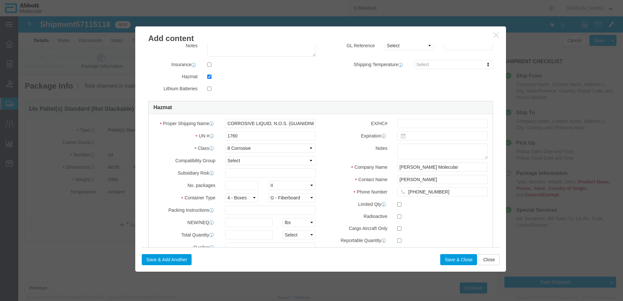
scroll to position [163, 0]
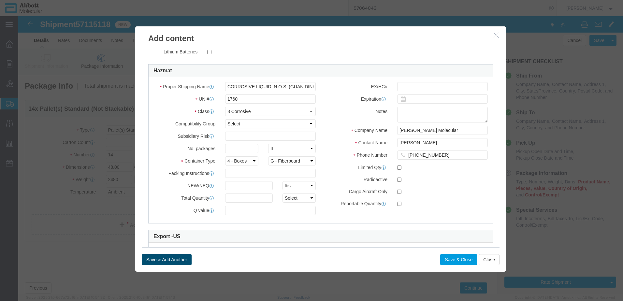
click button "Save & Add Another"
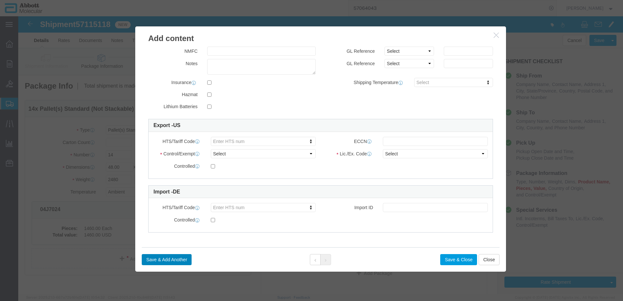
scroll to position [0, 0]
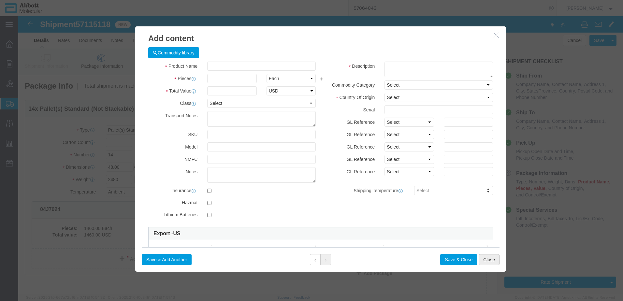
click button "Close"
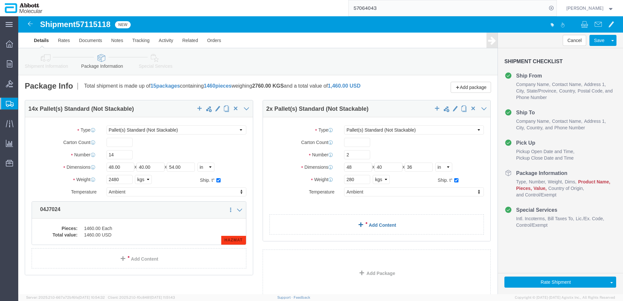
click link "Add Content"
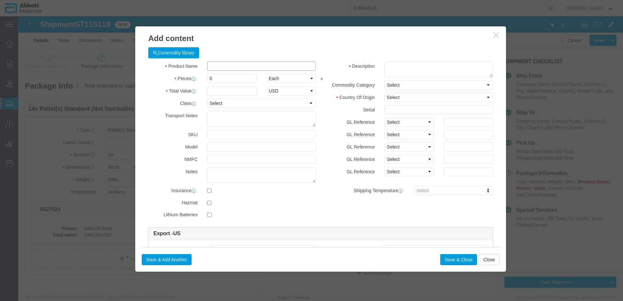
click input "text"
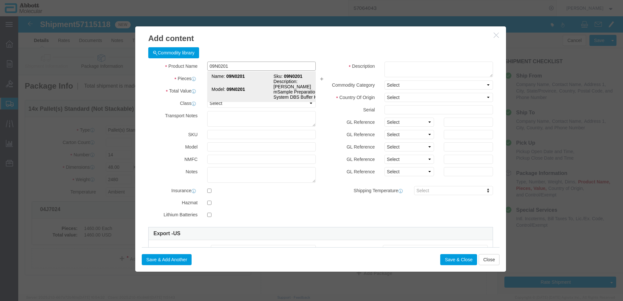
click td "Model: 09N0201"
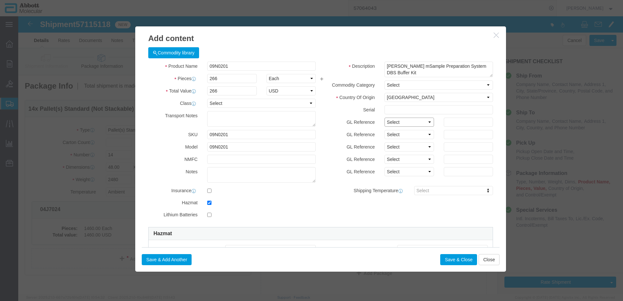
click select "Select Account Type Activity ID Airline Appointment Number ASN Batch Number Bil…"
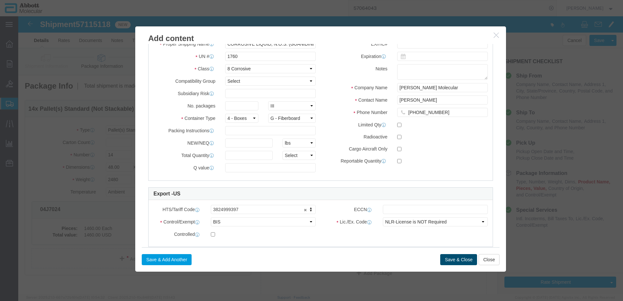
scroll to position [228, 0]
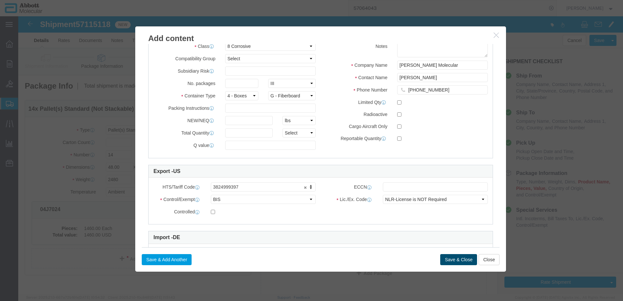
click button "Save & Close"
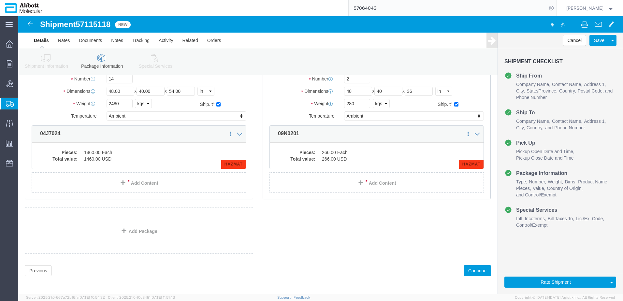
scroll to position [82, 0]
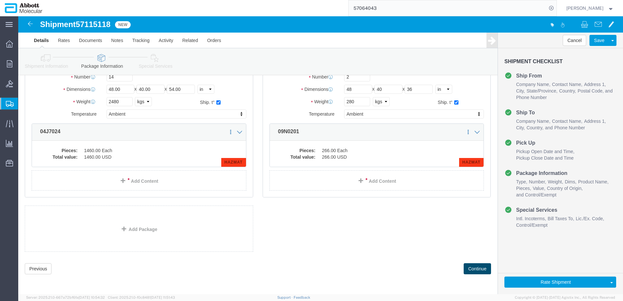
click button "Continue"
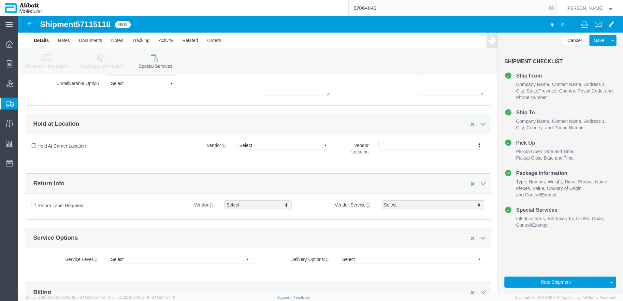
scroll to position [981, 0]
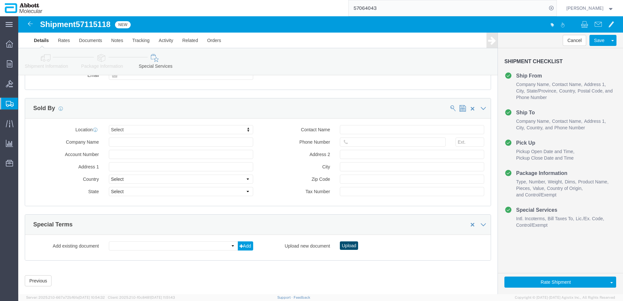
click button "Upload"
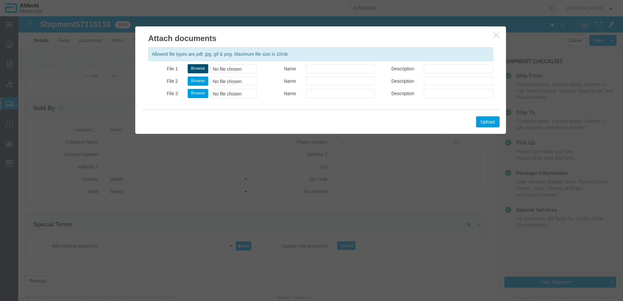
click button "Browse"
click button "Upload"
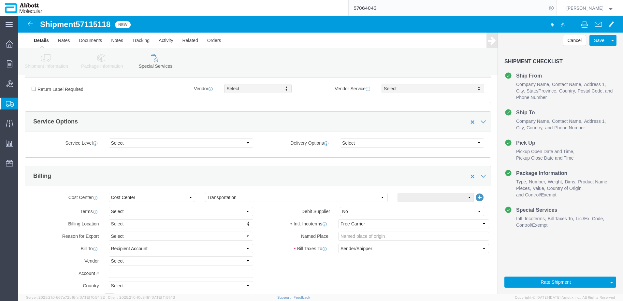
scroll to position [199, 0]
click button "Rate Shipment"
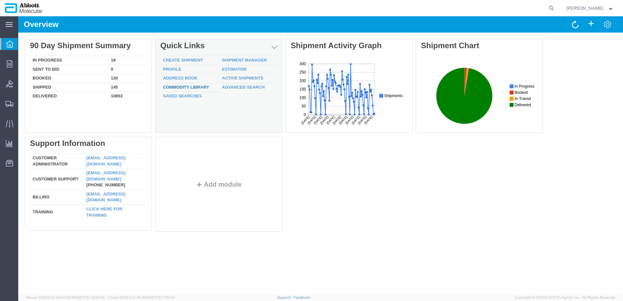
click at [194, 86] on link "Commodity Library" at bounding box center [186, 87] width 46 height 5
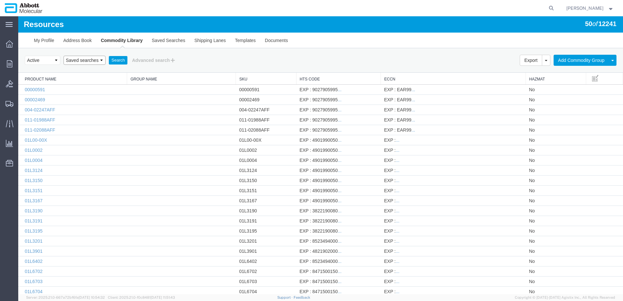
click at [88, 61] on select "Saved searches" at bounding box center [85, 60] width 42 height 9
click at [155, 61] on button "Advanced search" at bounding box center [153, 60] width 53 height 11
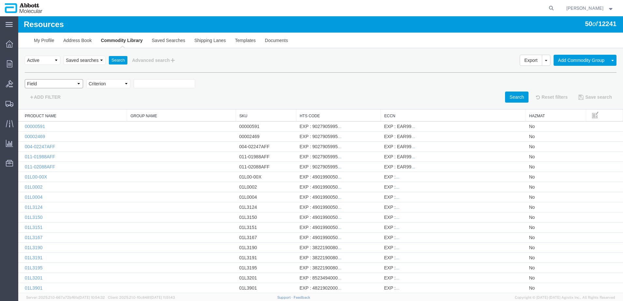
drag, startPoint x: 78, startPoint y: 83, endPoint x: 73, endPoint y: 89, distance: 7.6
click at [79, 83] on select "Field Class Commodity Category Commodity Group Commodity Quantity Commodity Val…" at bounding box center [54, 83] width 58 height 9
select select "productName"
click at [25, 79] on select "Field Class Commodity Category Commodity Group Commodity Quantity Commodity Val…" at bounding box center [54, 83] width 58 height 9
click at [162, 82] on input "text" at bounding box center [165, 83] width 62 height 9
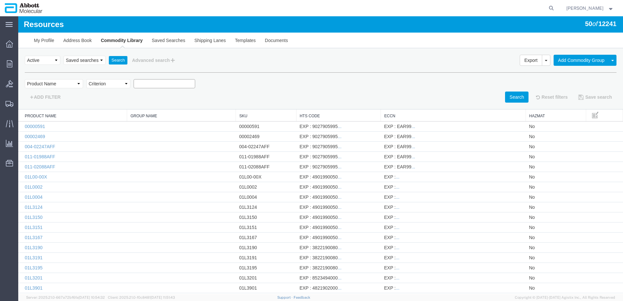
paste input "56-100032-02"
type input "56-100032-02"
click at [516, 99] on button "Search" at bounding box center [516, 97] width 23 height 11
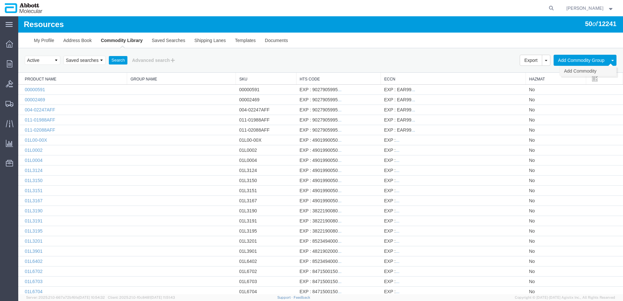
click at [576, 71] on link "Add Commodity" at bounding box center [588, 71] width 56 height 10
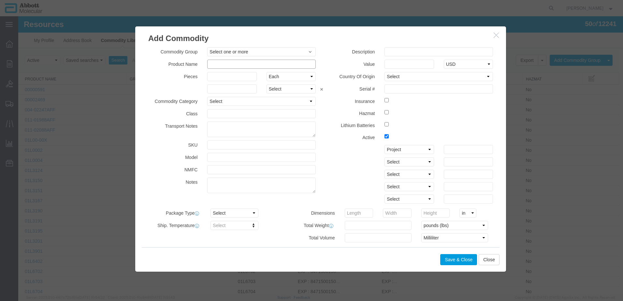
click at [229, 63] on input "text" at bounding box center [261, 64] width 109 height 9
paste input "56-100032-02"
type input "56-100032-02"
click at [397, 53] on input "text" at bounding box center [439, 51] width 109 height 9
click at [216, 147] on input "text" at bounding box center [261, 145] width 109 height 9
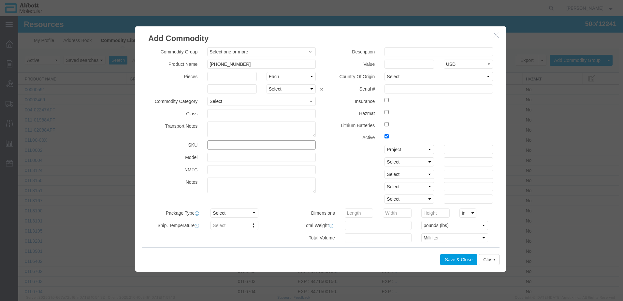
paste input "[PHONE_NUMBER]"
type input "[PHONE_NUMBER]"
drag, startPoint x: 214, startPoint y: 157, endPoint x: 250, endPoint y: 143, distance: 39.5
click at [214, 157] on input "text" at bounding box center [261, 157] width 109 height 9
paste input "[PHONE_NUMBER]"
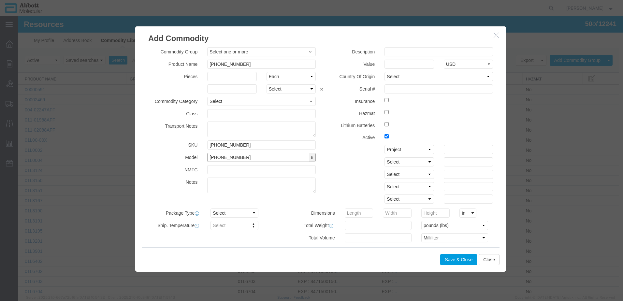
type input "[PHONE_NUMBER]"
click at [399, 54] on input "text" at bounding box center [439, 51] width 109 height 9
type input "[PERSON_NAME] ZEUS CO-RE Pipettor 0164"
click at [391, 79] on select "Select Afghanistan Åland Islands Albania Algeria American Samoa Andorra Angola …" at bounding box center [439, 76] width 109 height 9
select select "US"
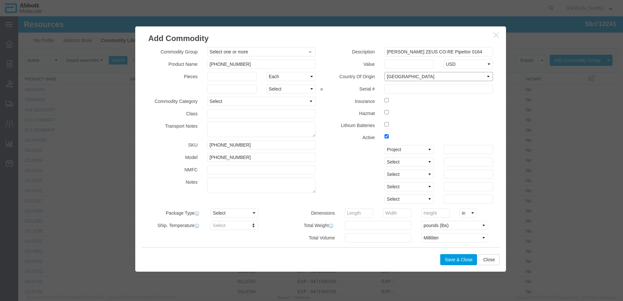
click at [385, 72] on select "Select Afghanistan Åland Islands Albania Algeria American Samoa Andorra Angola …" at bounding box center [439, 76] width 109 height 9
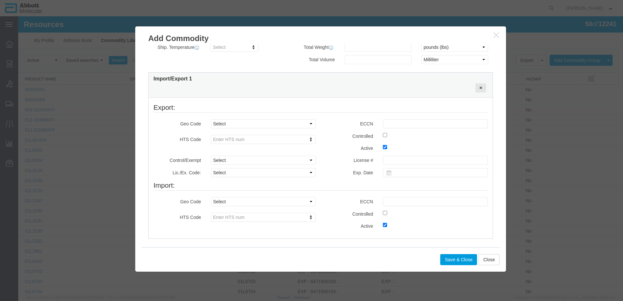
scroll to position [196, 0]
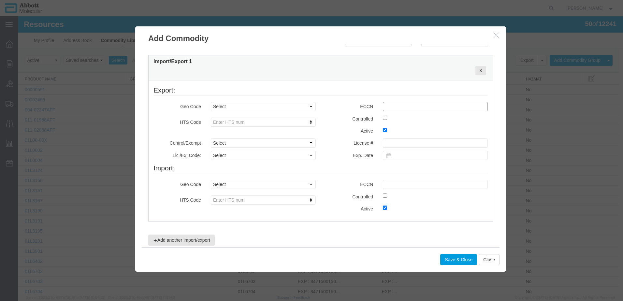
click at [396, 108] on input "text" at bounding box center [435, 106] width 105 height 9
type input "EAR99"
type input "9027905995"
click at [232, 144] on select "Select ATF BIS DEA EPA FDA FTR ITAR OFAC Other (OPA)" at bounding box center [263, 143] width 105 height 9
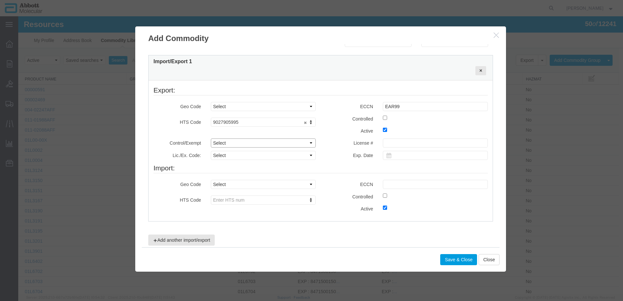
select select "BIS"
click at [211, 139] on select "Select ATF BIS DEA EPA FDA FTR ITAR OFAC Other (OPA)" at bounding box center [263, 143] width 105 height 9
drag, startPoint x: 227, startPoint y: 154, endPoint x: 226, endPoint y: 158, distance: 4.9
click at [227, 154] on select "Select AGR-Agricultural APP-Computers APR-Additional Permissive Exports AVS-Air…" at bounding box center [263, 155] width 105 height 9
select select "NLR"
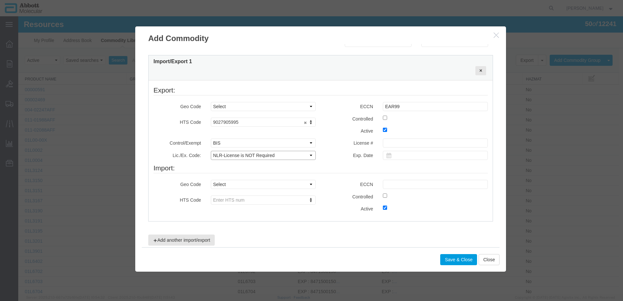
click at [211, 151] on select "Select AGR-Agricultural APP-Computers APR-Additional Permissive Exports AVS-Air…" at bounding box center [263, 155] width 105 height 9
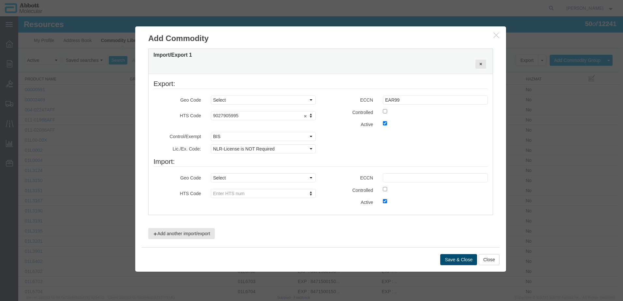
click at [453, 261] on button "Save & Close" at bounding box center [458, 259] width 37 height 11
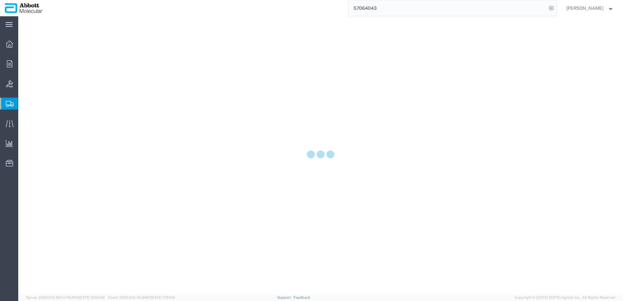
select select
select select "COSTCENTER"
select select "60371"
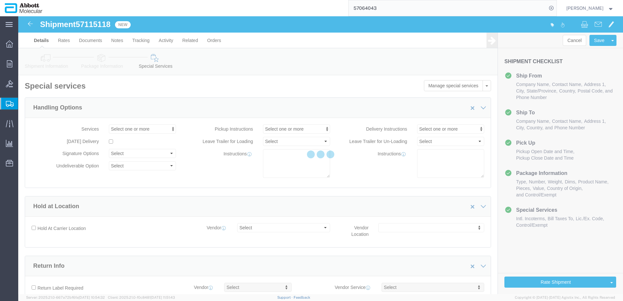
scroll to position [199, 0]
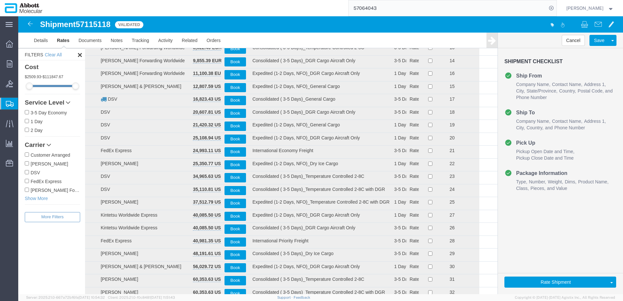
click at [27, 190] on input "[PERSON_NAME] Forwarding Worldwide" at bounding box center [27, 190] width 4 height 4
checkbox input "true"
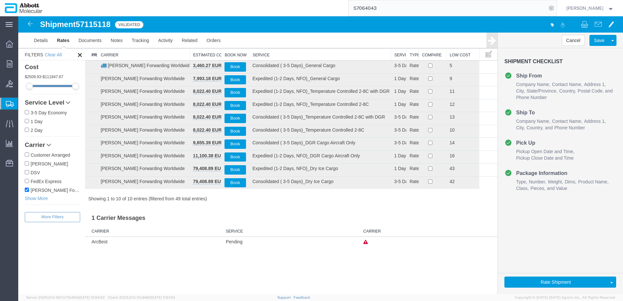
scroll to position [0, 0]
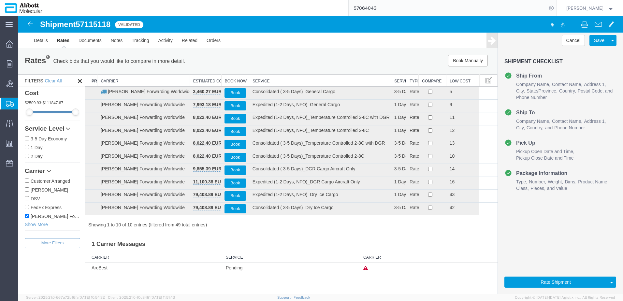
click at [263, 81] on th "Service" at bounding box center [320, 81] width 142 height 12
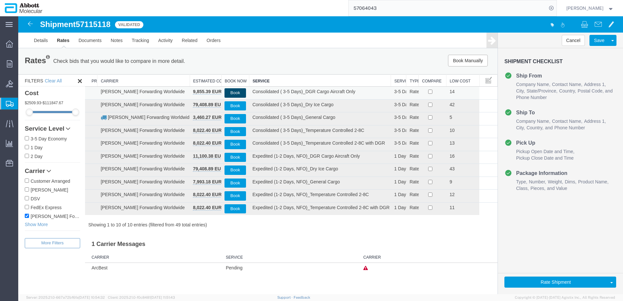
click at [234, 93] on button "Book" at bounding box center [235, 92] width 21 height 9
